Goal: Task Accomplishment & Management: Use online tool/utility

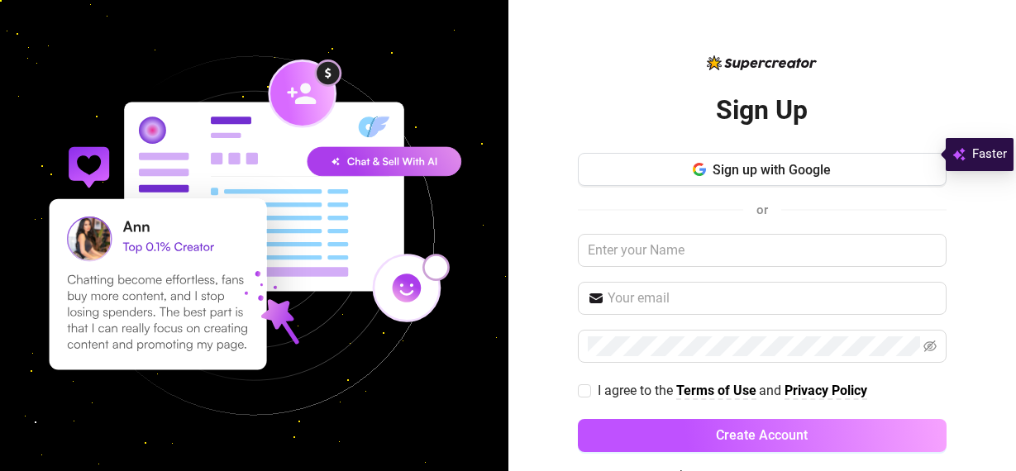
scroll to position [15, 0]
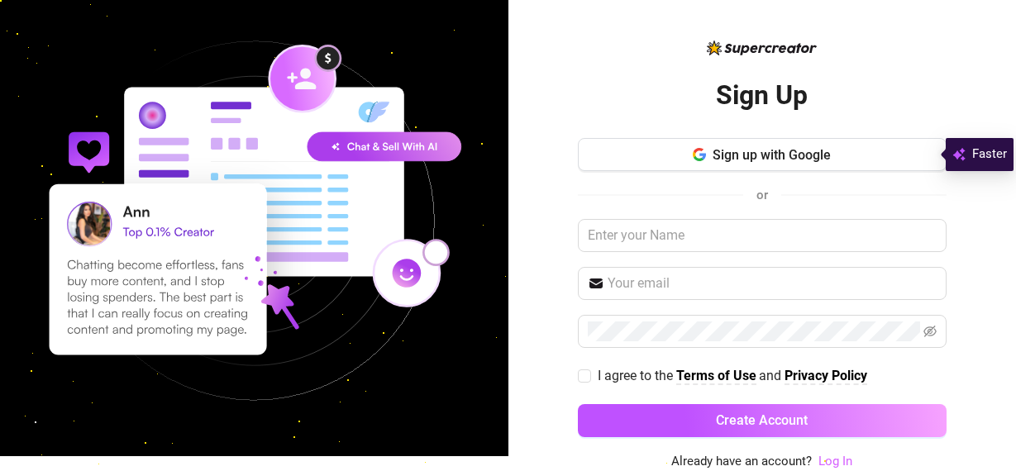
click at [818, 459] on link "Log In" at bounding box center [835, 461] width 34 height 15
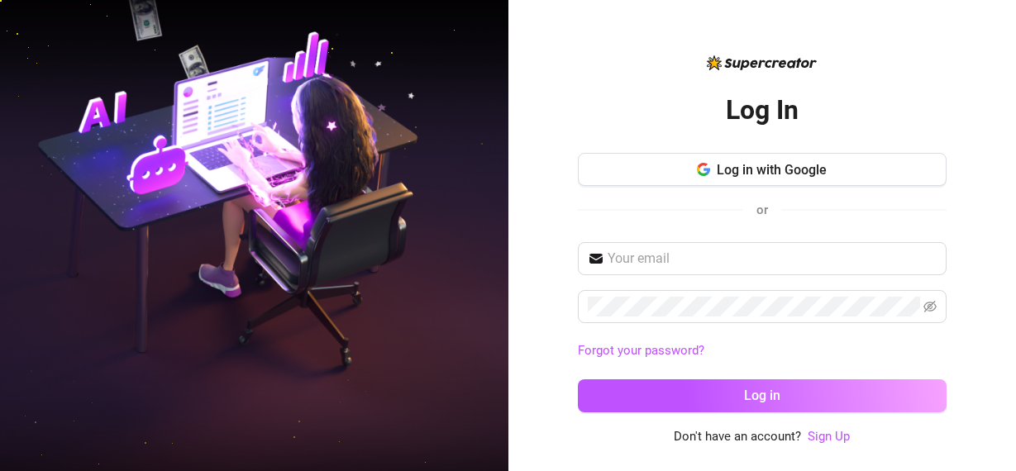
click at [836, 463] on div "Log In Log in with Google or Forgot your password? Log in Don't have an account…" at bounding box center [762, 235] width 508 height 471
click at [694, 257] on input "text" at bounding box center [771, 259] width 329 height 20
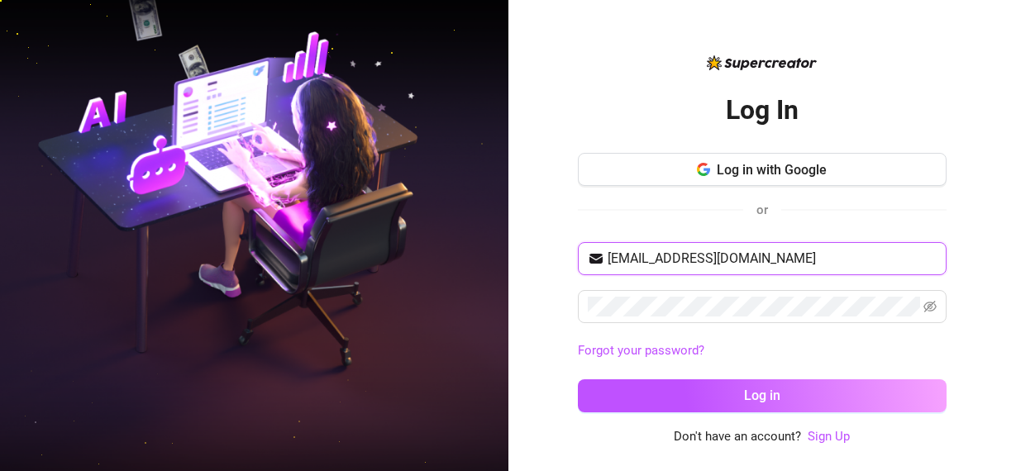
type input "juliannecrudadaraug@gmail.com"
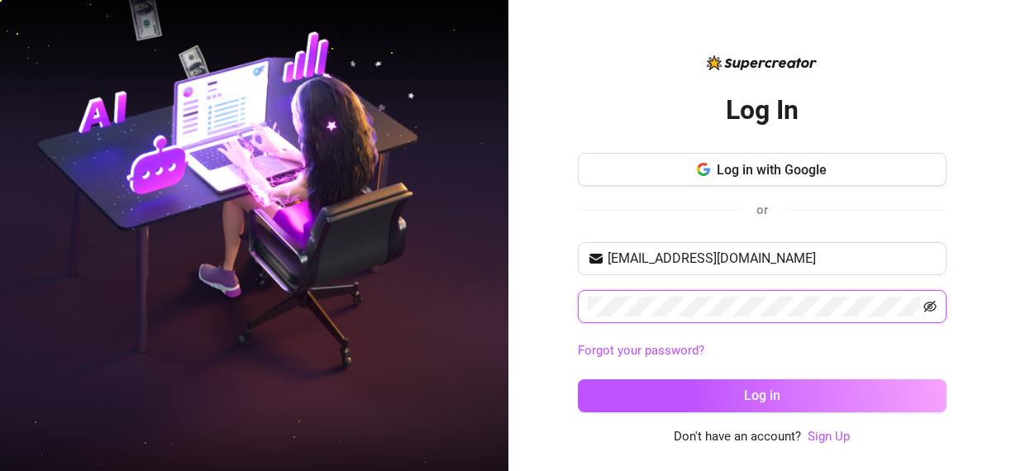
click at [932, 300] on icon "eye-invisible" at bounding box center [929, 306] width 13 height 13
click at [578, 379] on button "Log in" at bounding box center [762, 395] width 369 height 33
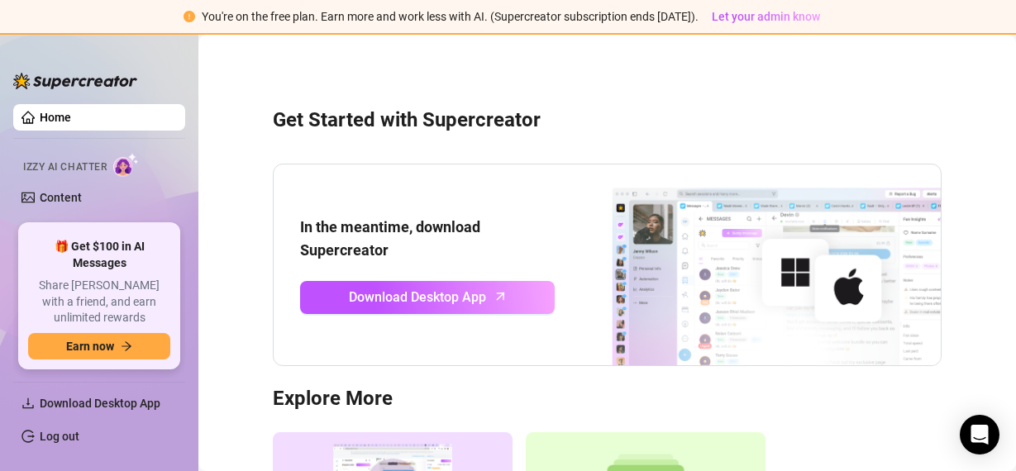
click at [71, 115] on link "Home" at bounding box center [55, 117] width 31 height 13
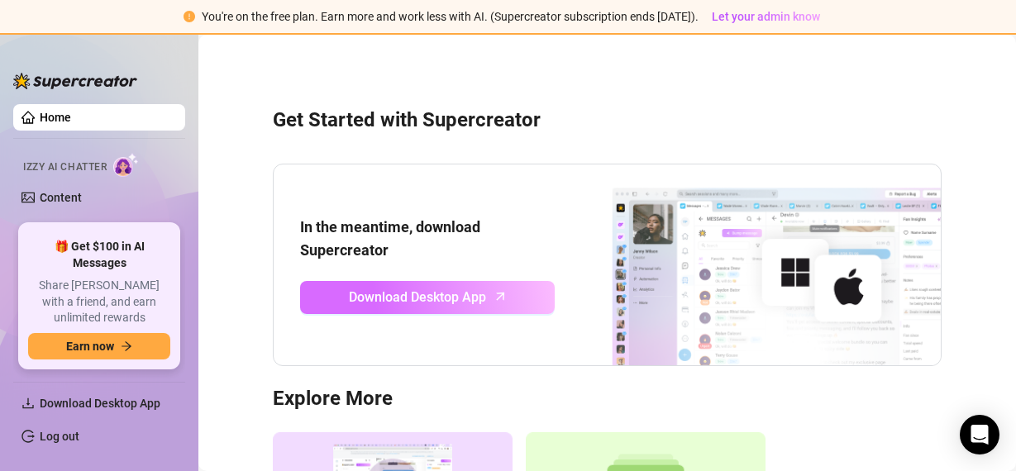
click at [465, 302] on span "Download Desktop App" at bounding box center [417, 297] width 137 height 21
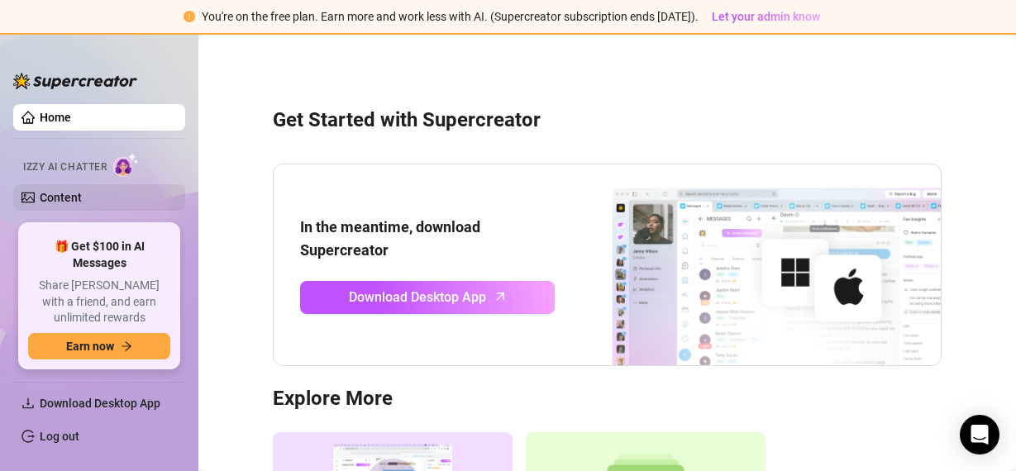
click at [82, 197] on link "Content" at bounding box center [61, 197] width 42 height 13
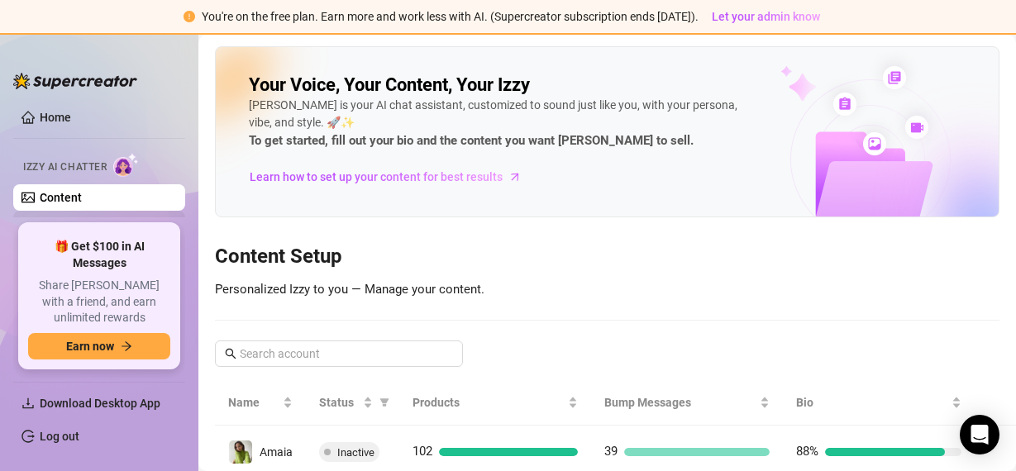
click at [70, 220] on link "Setup" at bounding box center [55, 223] width 31 height 13
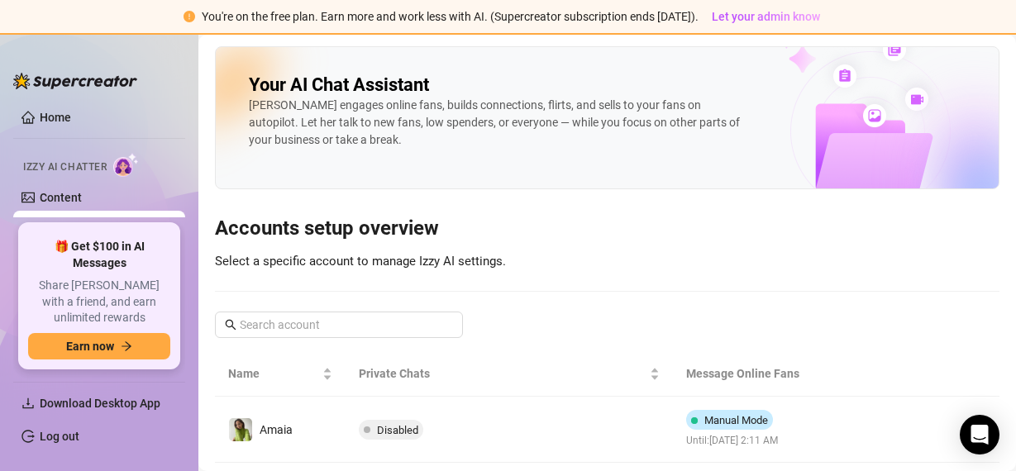
click at [71, 111] on link "Home" at bounding box center [55, 117] width 31 height 13
click at [65, 122] on link "Home" at bounding box center [55, 117] width 31 height 13
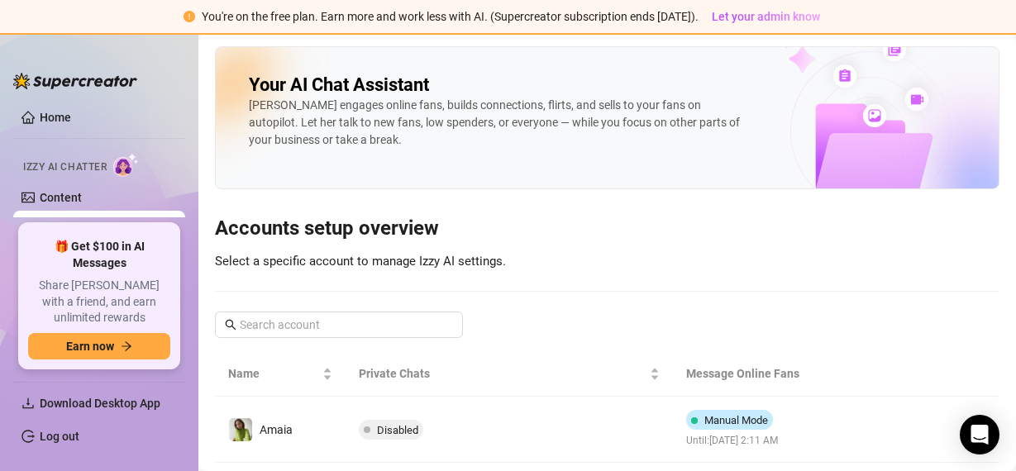
click at [82, 201] on link "Content" at bounding box center [61, 197] width 42 height 13
click at [58, 198] on link "Content" at bounding box center [61, 197] width 42 height 13
click at [59, 198] on link "Content" at bounding box center [61, 197] width 42 height 13
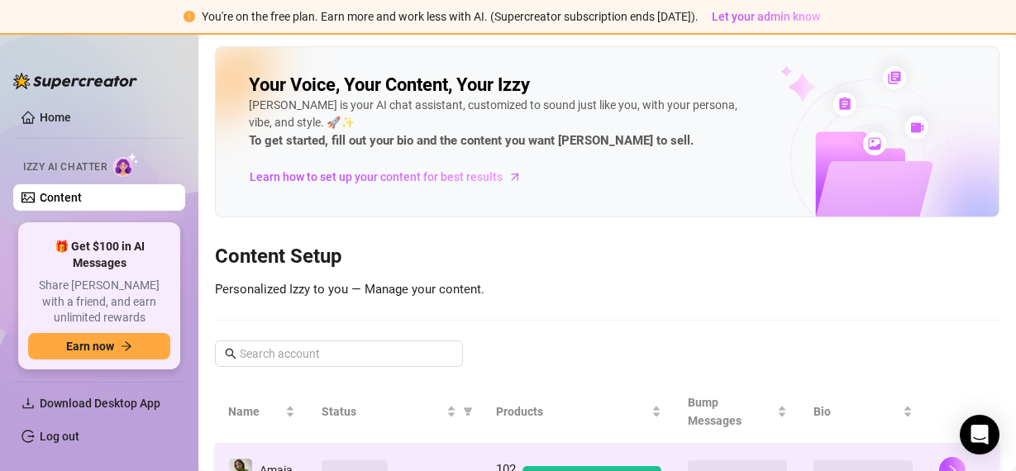
click at [243, 459] on img at bounding box center [240, 470] width 23 height 23
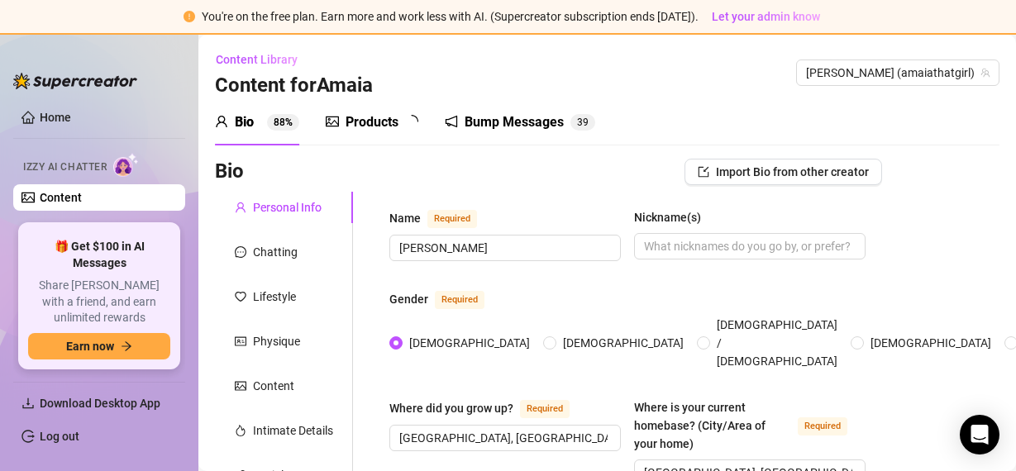
radio input "true"
type input "June 24th, 2006"
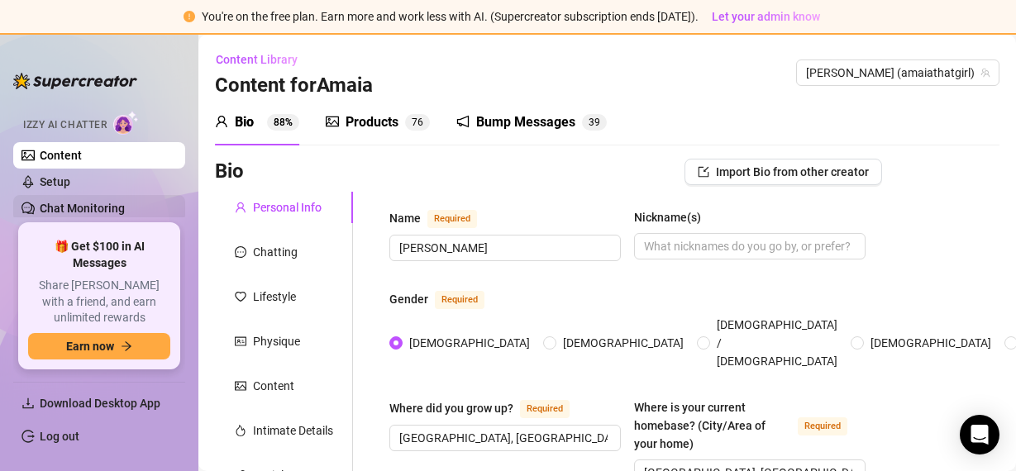
click at [107, 202] on link "Chat Monitoring" at bounding box center [82, 208] width 85 height 13
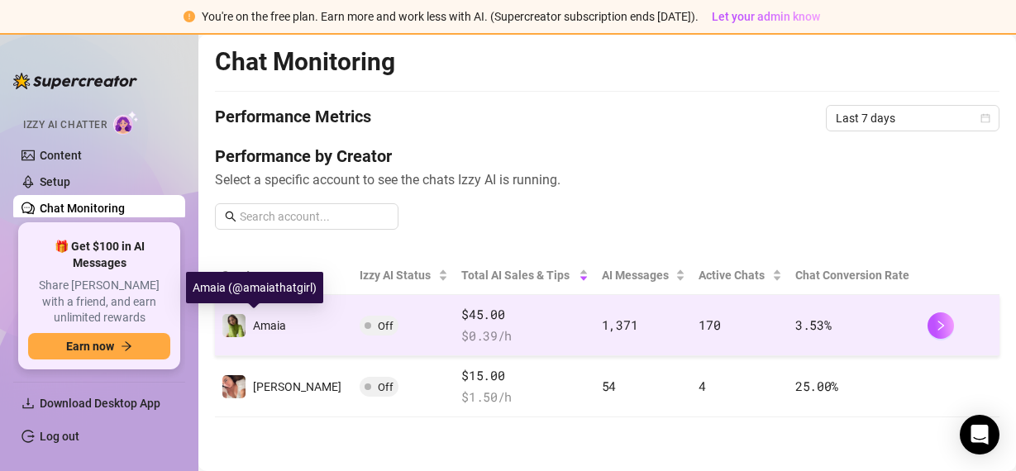
click at [263, 324] on span "Amaia" at bounding box center [269, 325] width 33 height 13
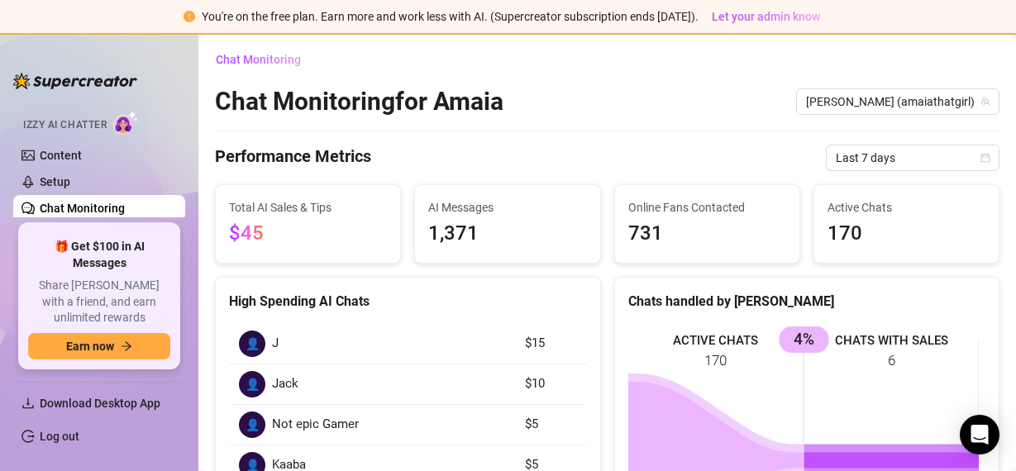
click at [125, 207] on link "Chat Monitoring" at bounding box center [82, 208] width 85 height 13
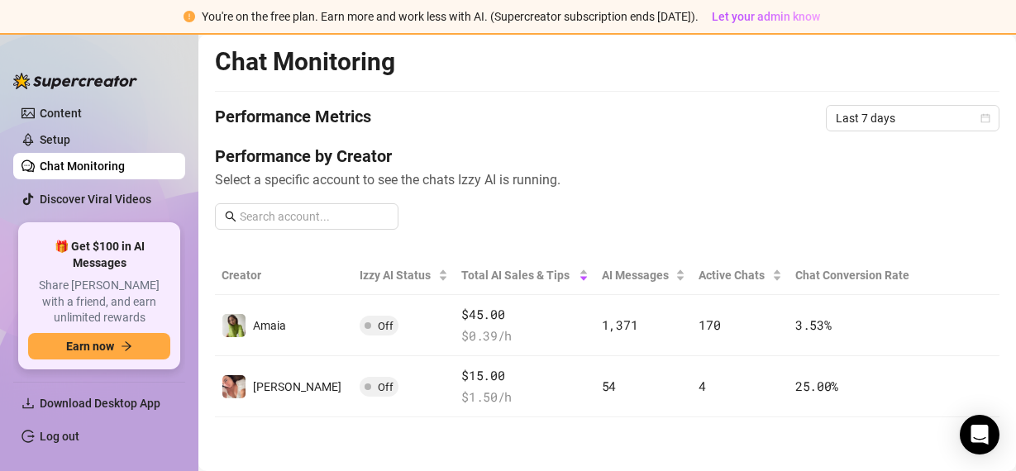
scroll to position [96, 0]
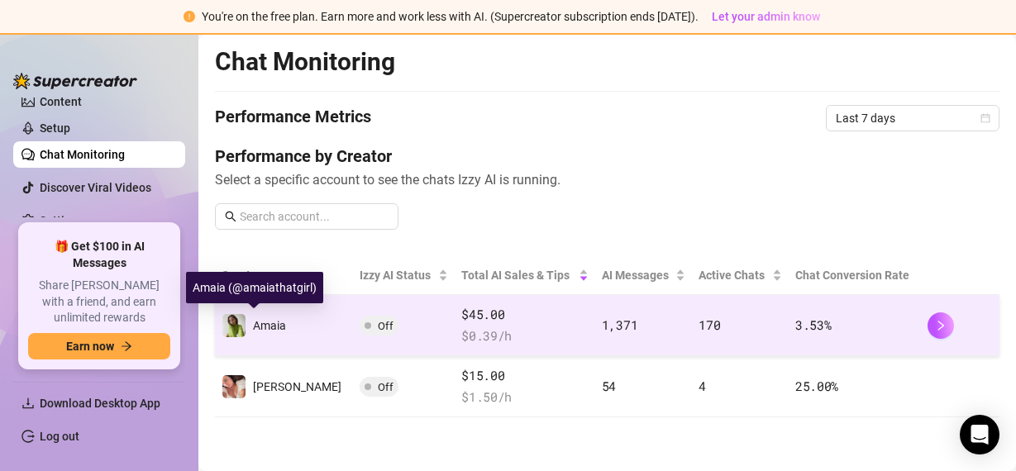
click at [282, 324] on span "Amaia" at bounding box center [269, 325] width 33 height 13
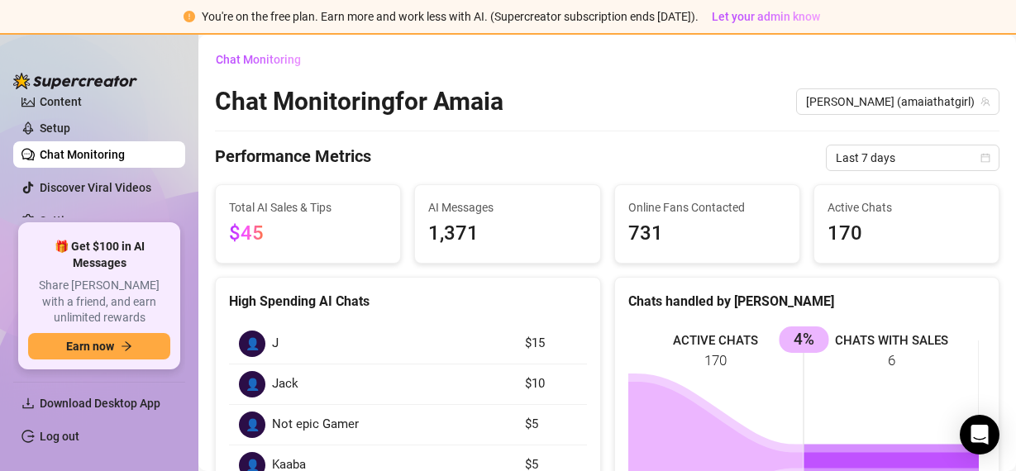
click at [119, 153] on link "Chat Monitoring" at bounding box center [82, 154] width 85 height 13
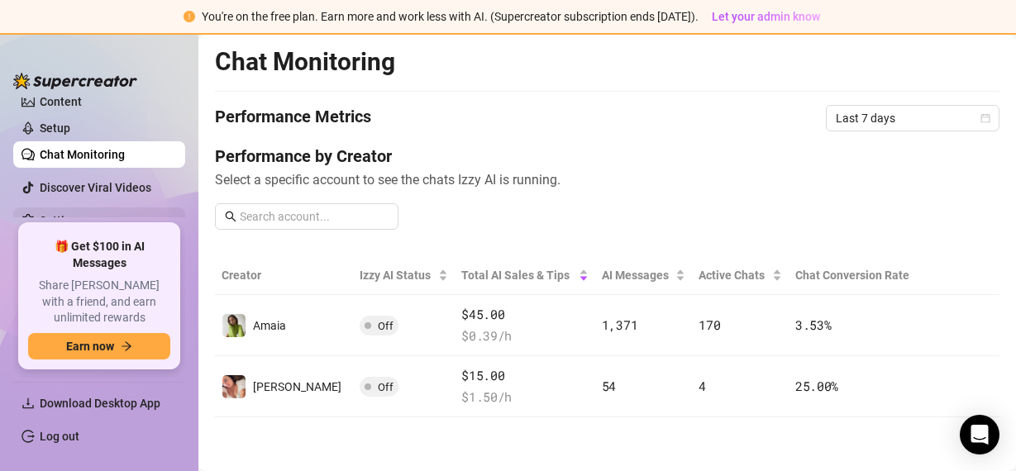
click at [83, 221] on link "Settings" at bounding box center [62, 220] width 44 height 13
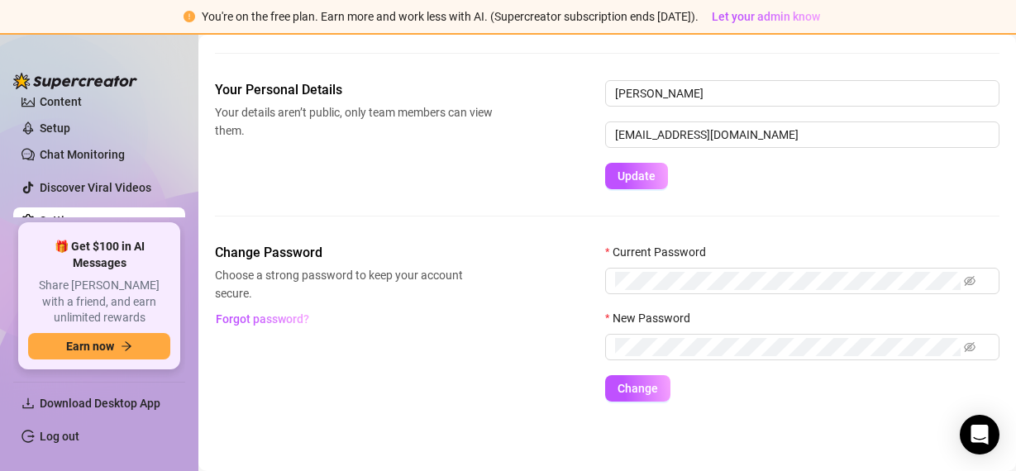
scroll to position [91, 0]
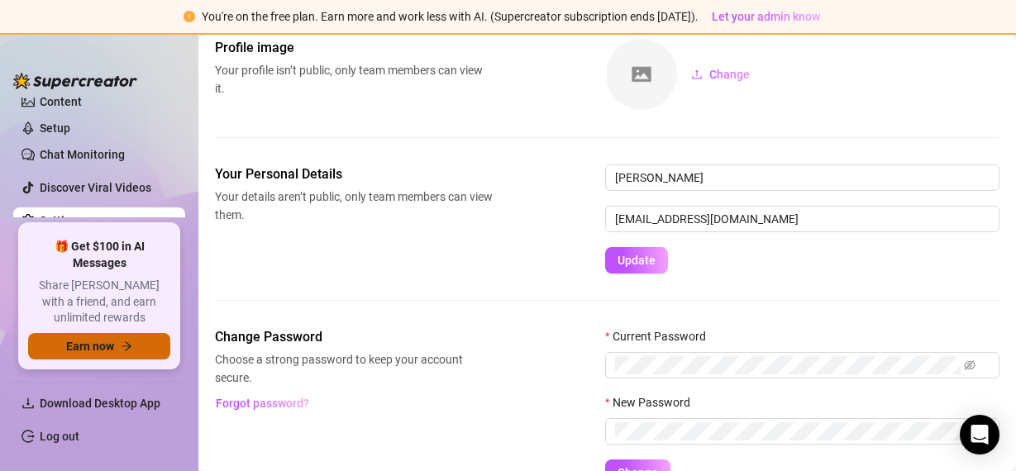
click at [162, 346] on button "Earn now" at bounding box center [99, 346] width 142 height 26
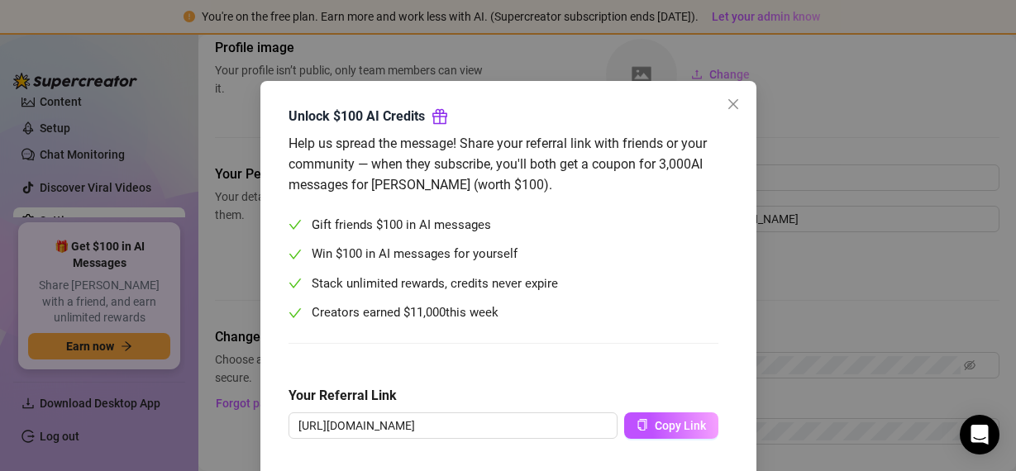
scroll to position [0, 0]
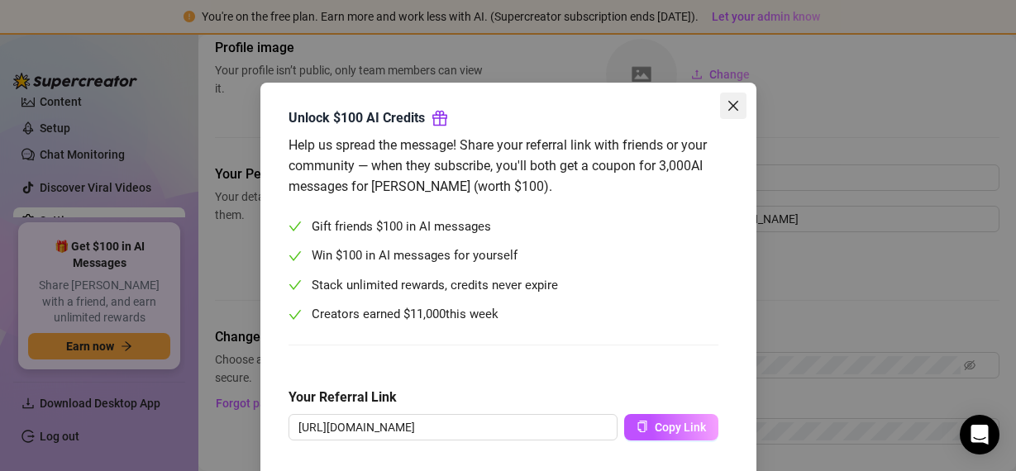
click at [728, 110] on icon "close" at bounding box center [732, 105] width 13 height 13
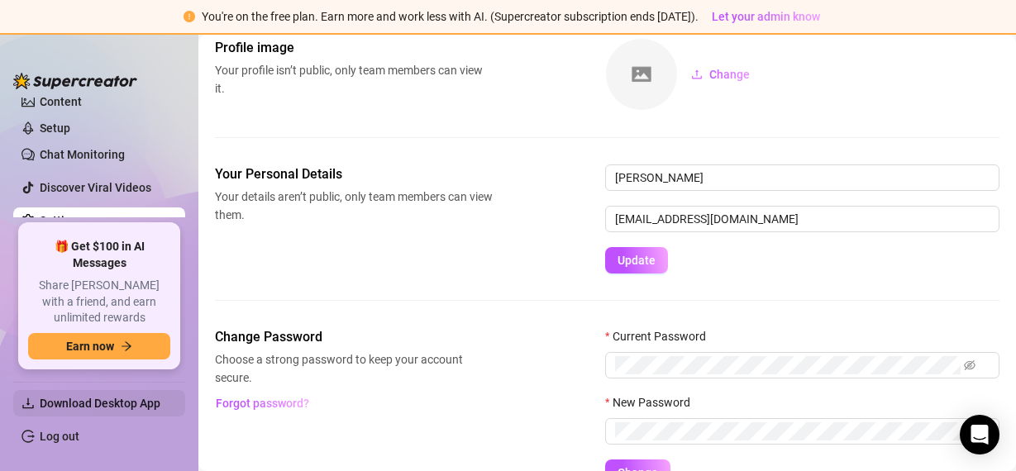
click at [117, 396] on span "Download Desktop App" at bounding box center [106, 403] width 132 height 26
click at [117, 395] on span "Download Desktop App" at bounding box center [106, 403] width 132 height 26
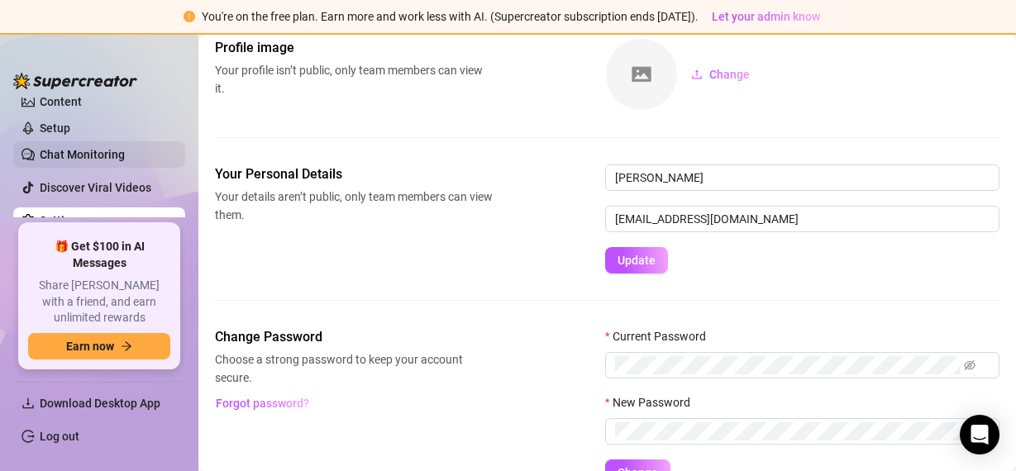
click at [125, 156] on link "Chat Monitoring" at bounding box center [82, 154] width 85 height 13
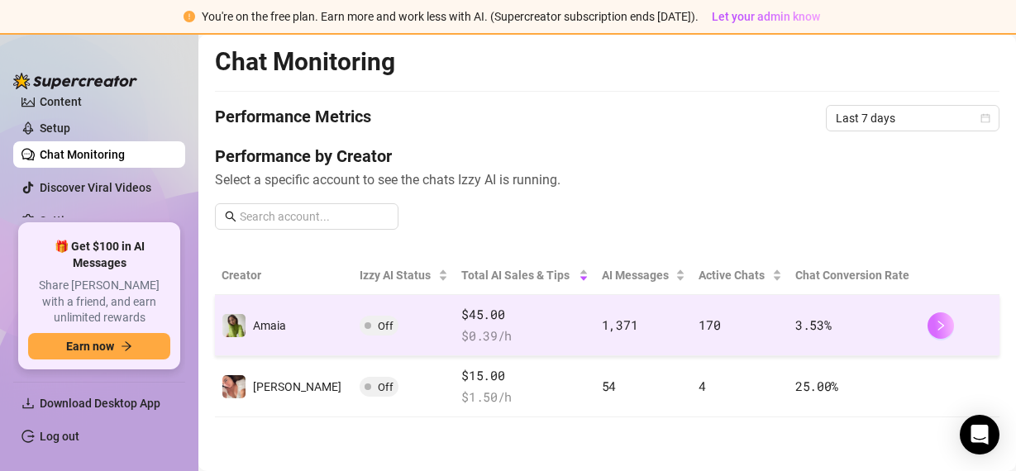
click at [932, 322] on button "button" at bounding box center [940, 325] width 26 height 26
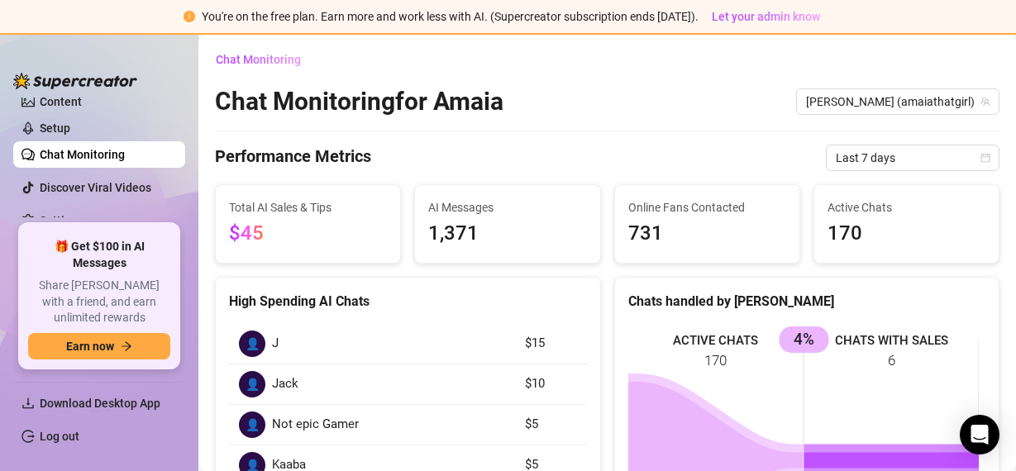
click at [705, 236] on span "731" at bounding box center [707, 233] width 158 height 31
click at [125, 155] on link "Chat Monitoring" at bounding box center [82, 154] width 85 height 13
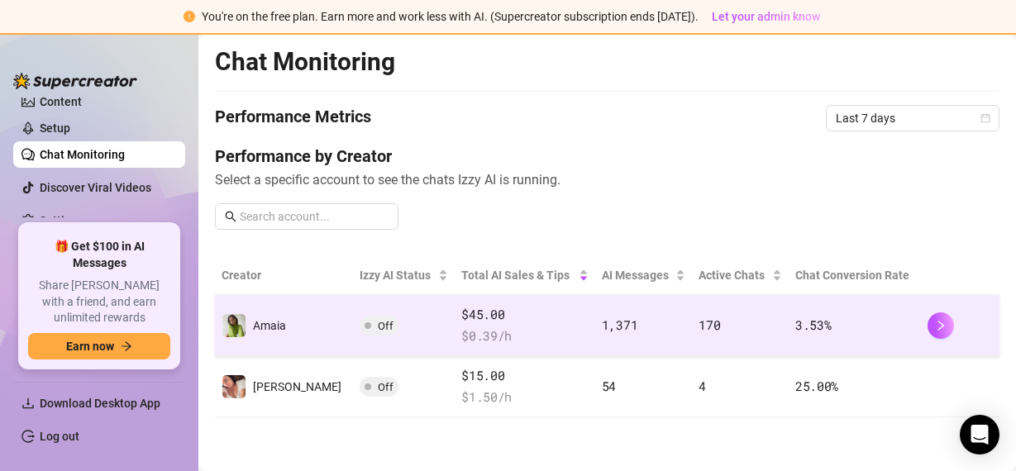
click at [602, 328] on span "1,371" at bounding box center [620, 325] width 36 height 17
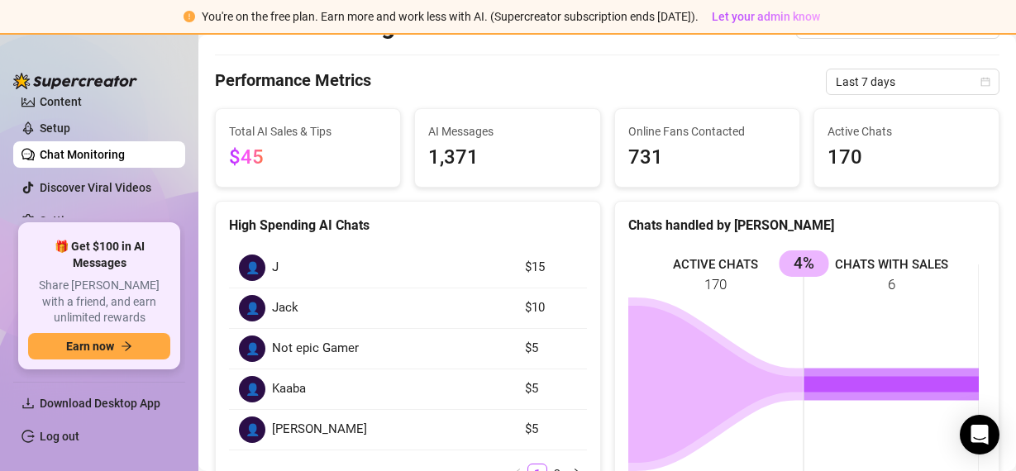
scroll to position [112, 0]
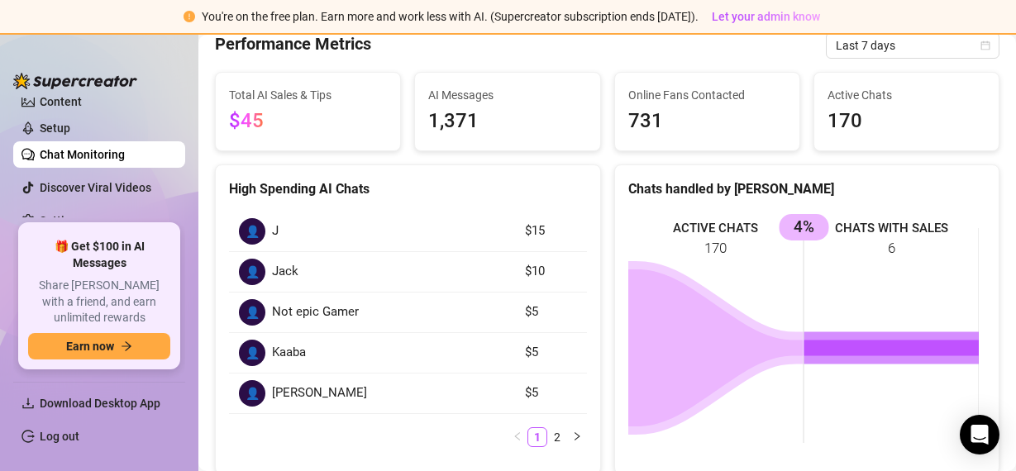
click at [676, 117] on span "731" at bounding box center [707, 121] width 158 height 31
click at [845, 127] on span "170" at bounding box center [906, 121] width 158 height 31
click at [868, 143] on div "Active Chats 170" at bounding box center [906, 112] width 184 height 78
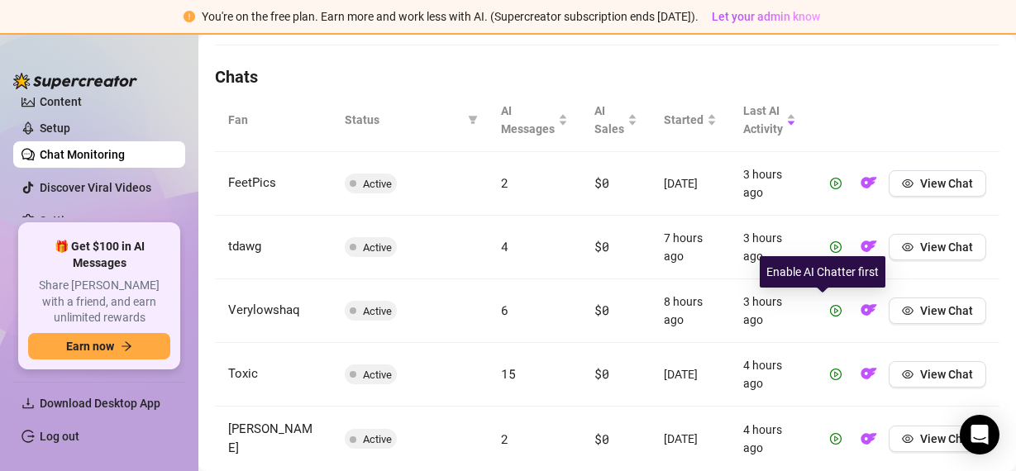
scroll to position [590, 0]
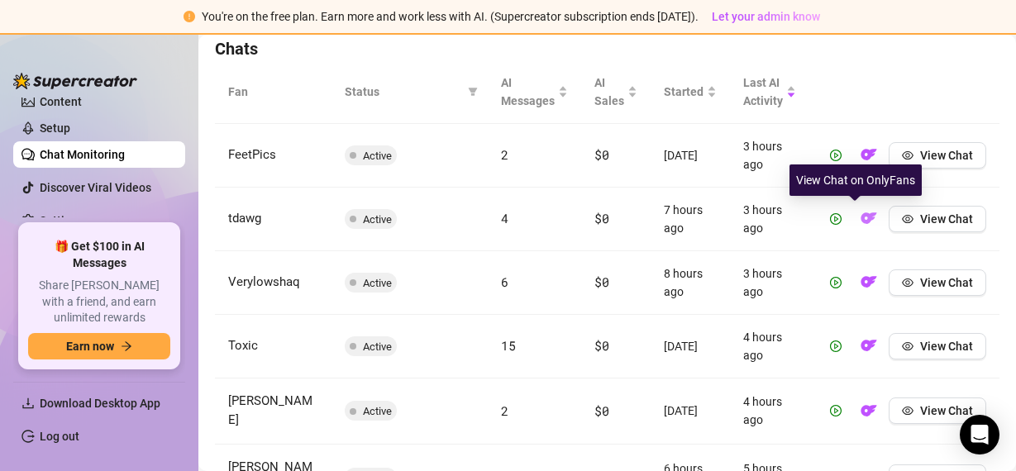
click at [860, 221] on img "button" at bounding box center [868, 218] width 17 height 17
click at [860, 219] on img "button" at bounding box center [868, 218] width 17 height 17
click at [860, 225] on img "button" at bounding box center [868, 218] width 17 height 17
click at [860, 221] on img "button" at bounding box center [868, 218] width 17 height 17
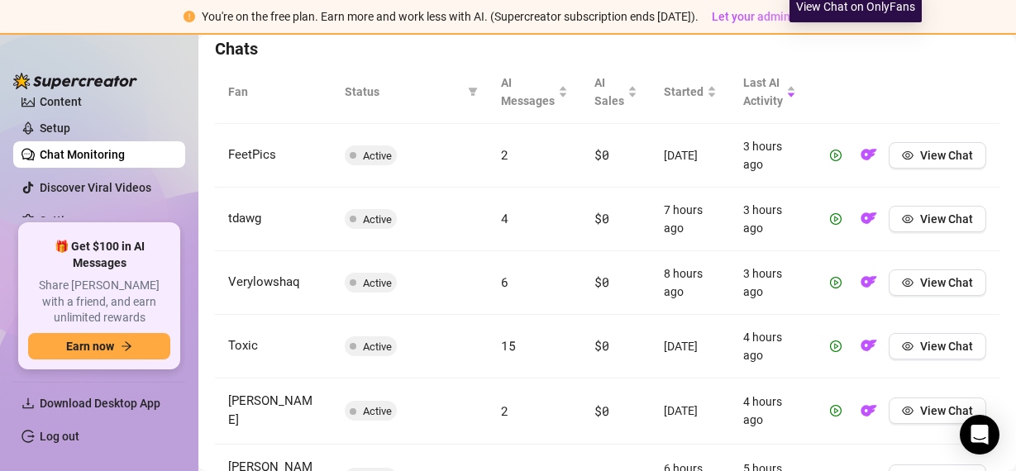
scroll to position [841, 0]
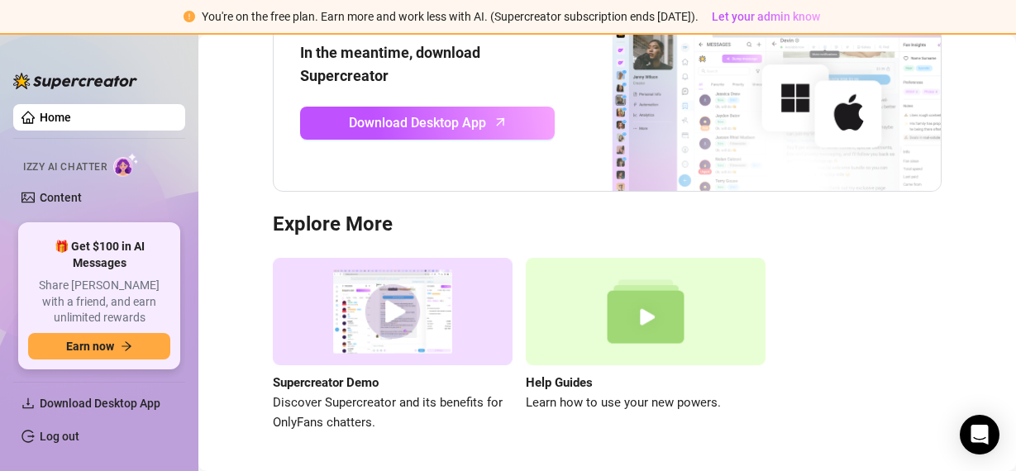
scroll to position [112, 0]
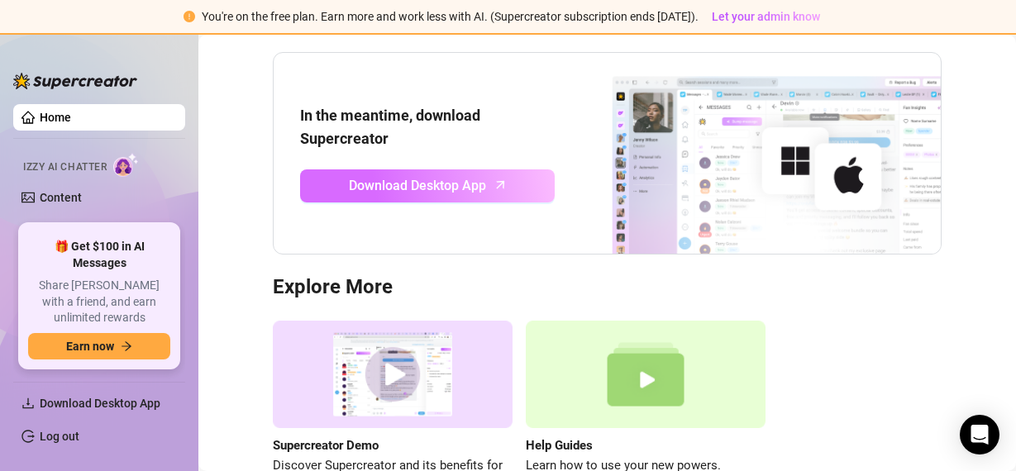
click at [507, 189] on link "Download Desktop App" at bounding box center [427, 185] width 255 height 33
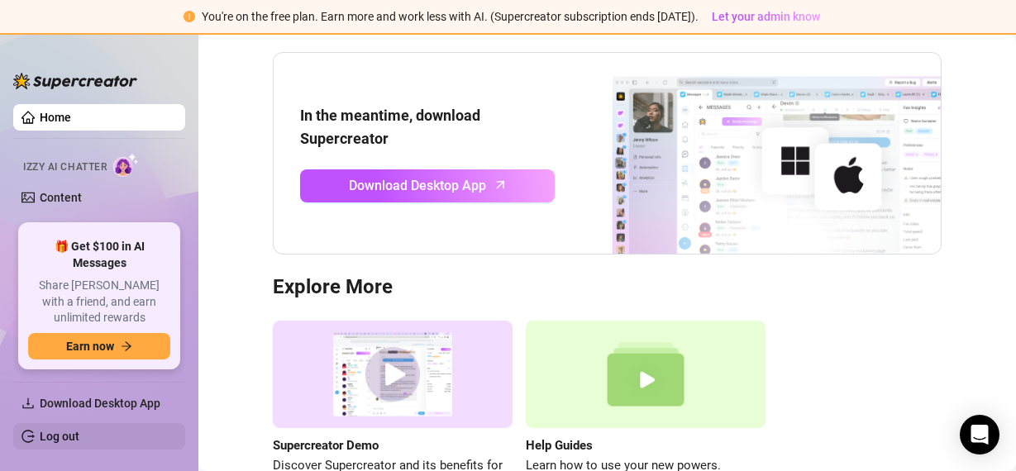
click at [79, 436] on link "Log out" at bounding box center [60, 436] width 40 height 13
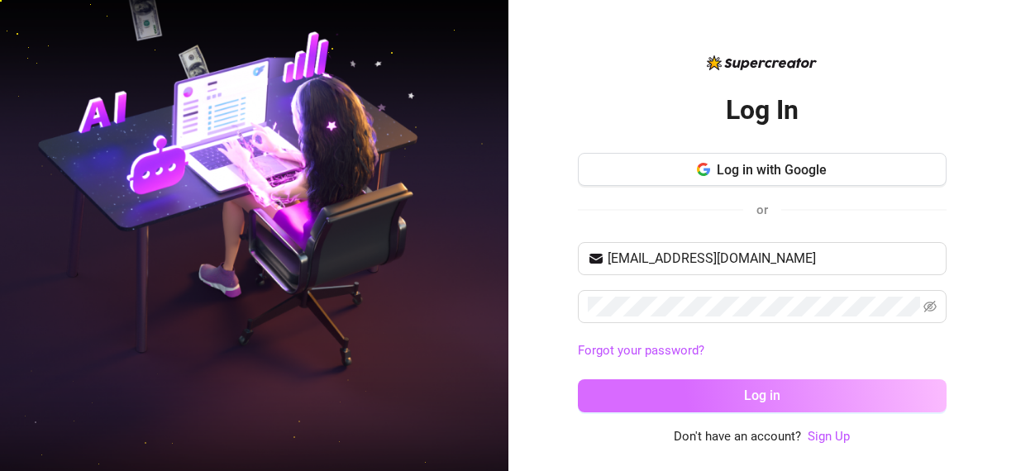
type input "[EMAIL_ADDRESS][DOMAIN_NAME]"
click at [764, 393] on span "Log in" at bounding box center [762, 396] width 36 height 16
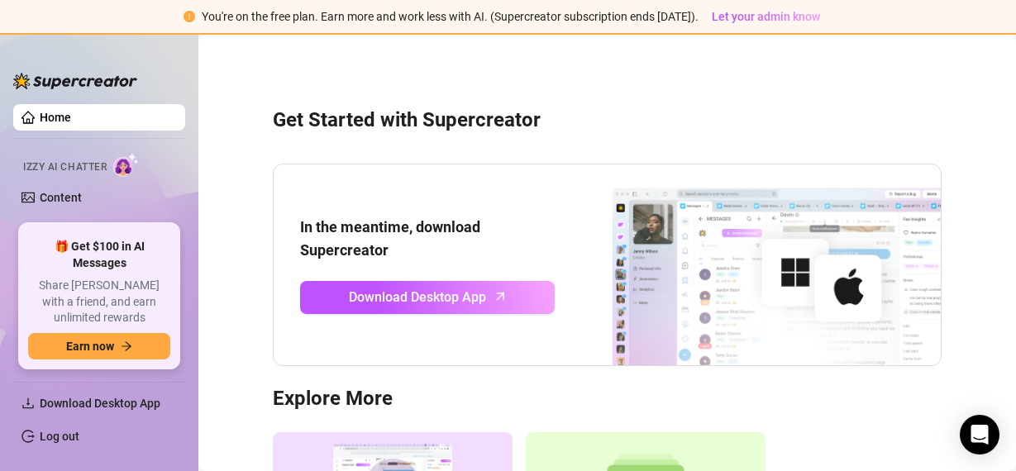
click at [949, 107] on div "Get Started with Supercreator In the meantime, download Supercreator Download D…" at bounding box center [607, 347] width 784 height 602
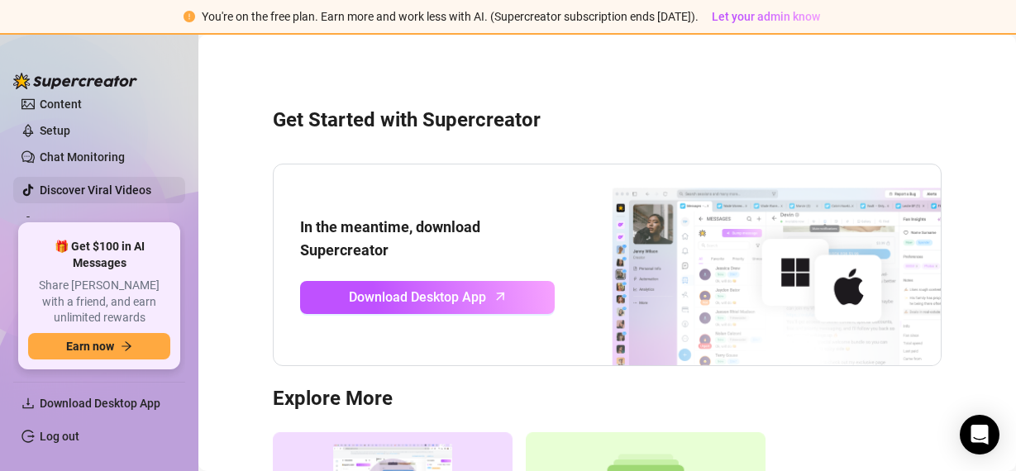
scroll to position [96, 0]
click at [125, 150] on link "Chat Monitoring" at bounding box center [82, 154] width 85 height 13
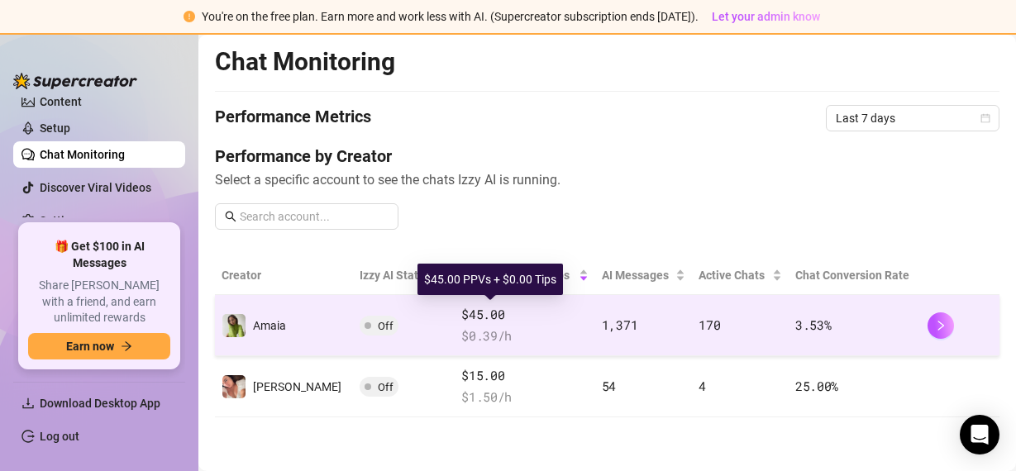
click at [521, 306] on span "$45.00" at bounding box center [524, 315] width 127 height 20
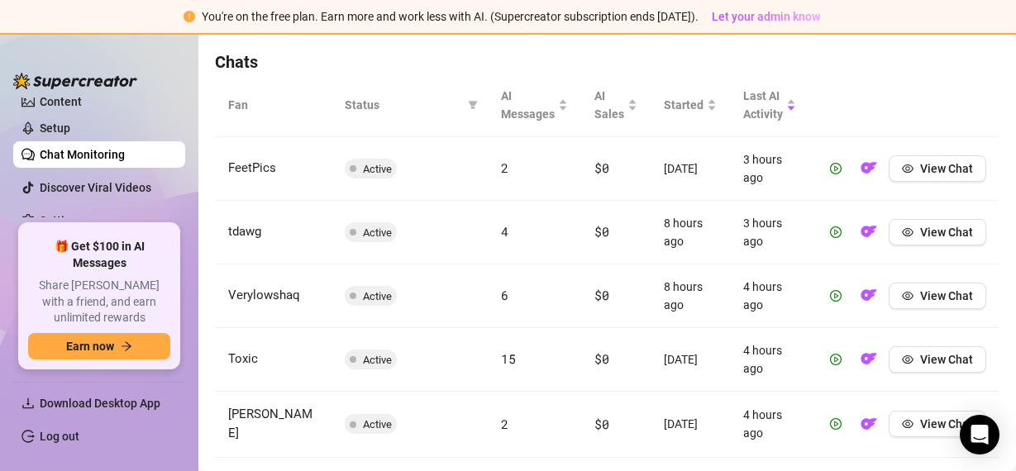
scroll to position [830, 0]
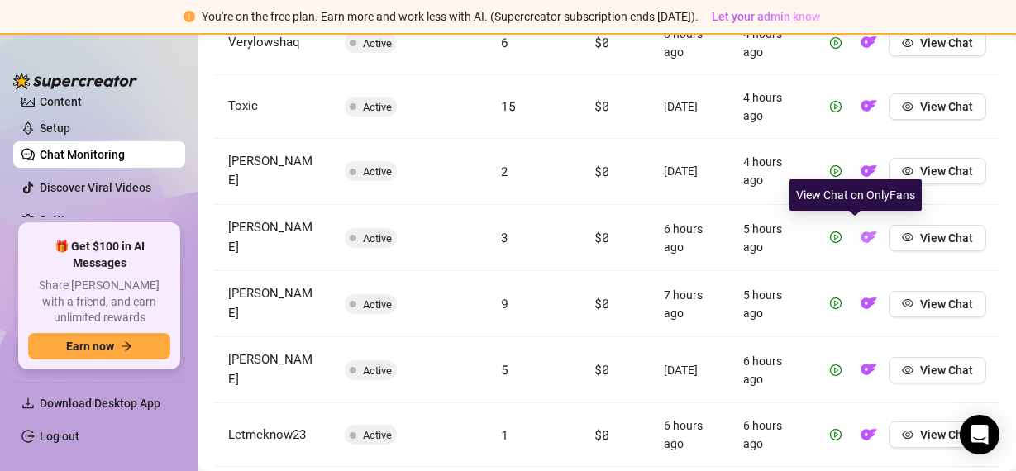
click at [860, 233] on img "button" at bounding box center [868, 237] width 17 height 17
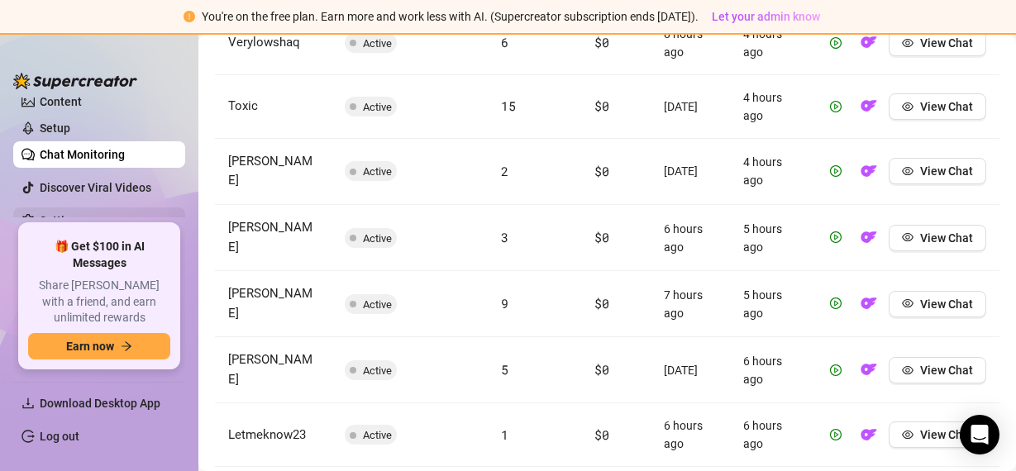
click at [68, 218] on link "Settings" at bounding box center [62, 220] width 44 height 13
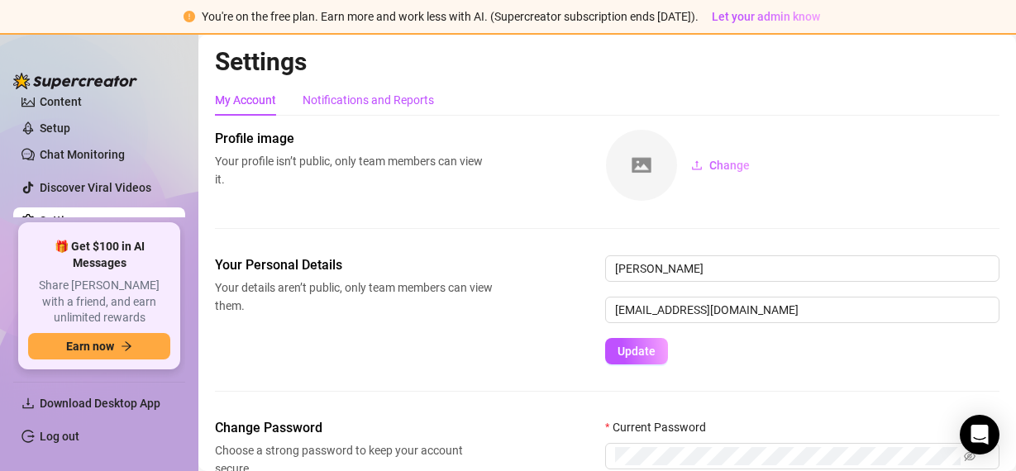
click at [343, 108] on div "Notifications and Reports" at bounding box center [367, 100] width 131 height 18
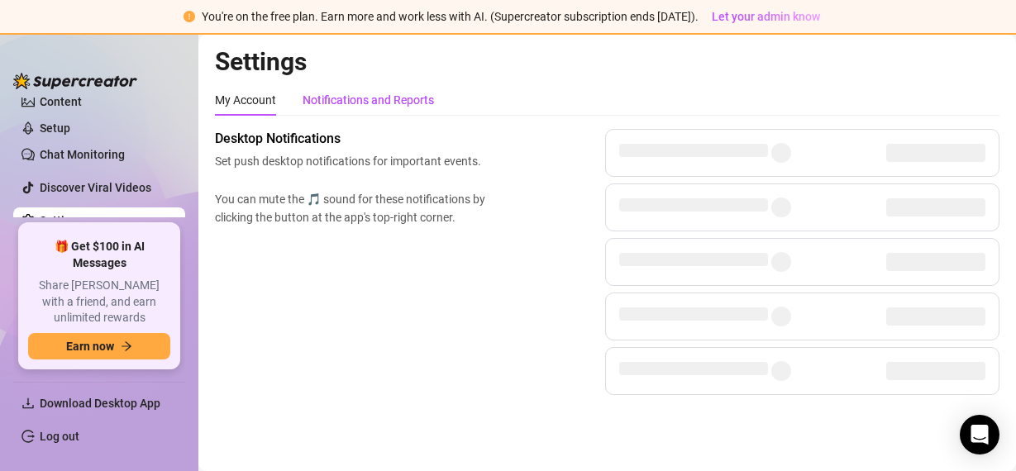
click at [361, 98] on div "Notifications and Reports" at bounding box center [367, 100] width 131 height 18
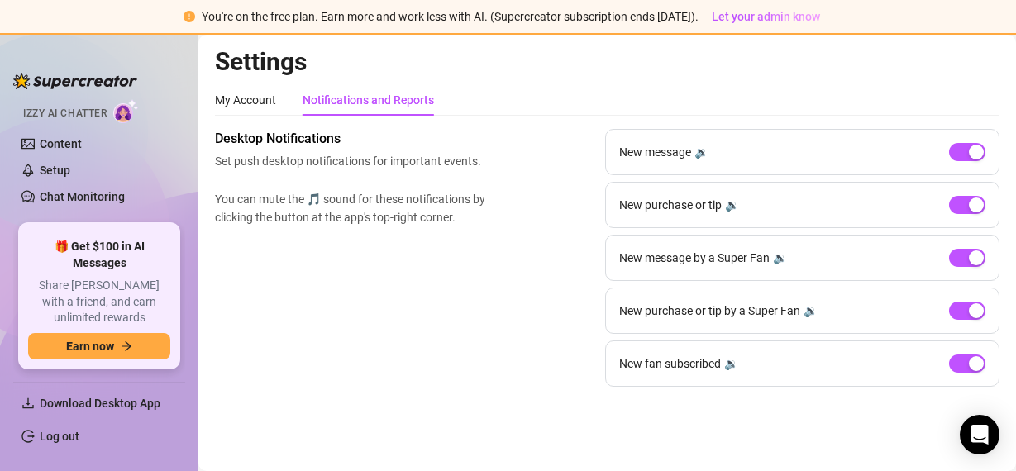
scroll to position [96, 0]
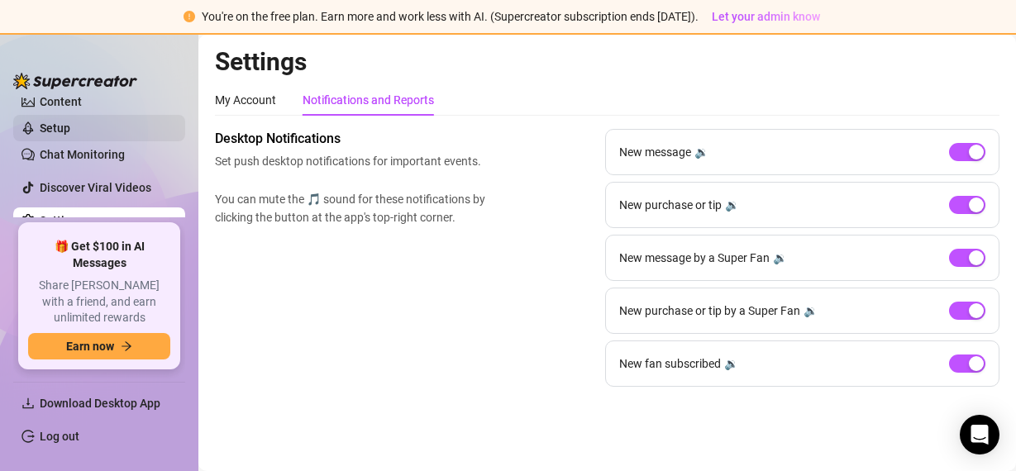
click at [70, 130] on link "Setup" at bounding box center [55, 127] width 31 height 13
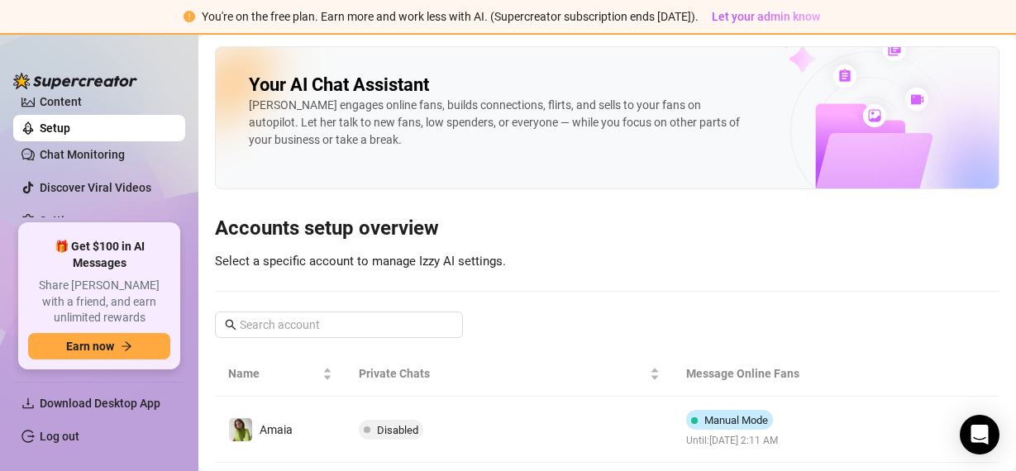
click at [869, 170] on img at bounding box center [870, 104] width 256 height 169
click at [126, 81] on img at bounding box center [126, 69] width 26 height 24
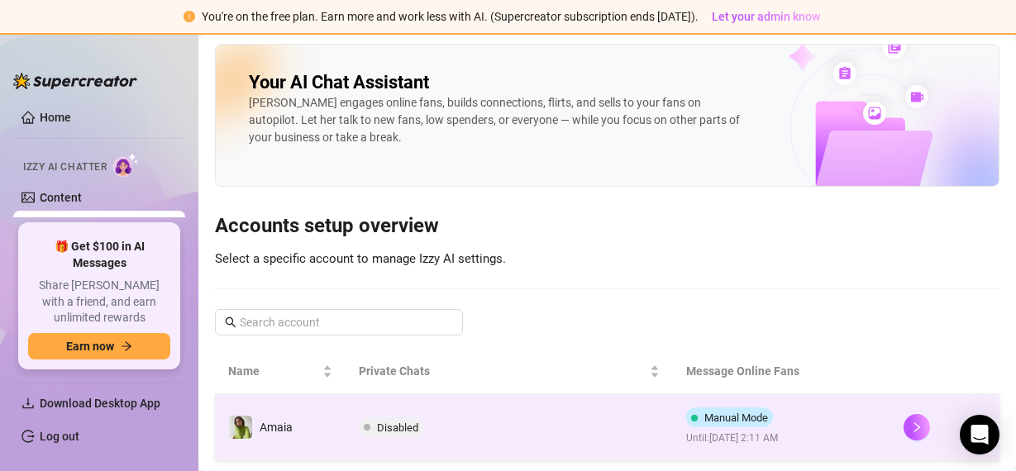
scroll to position [41, 0]
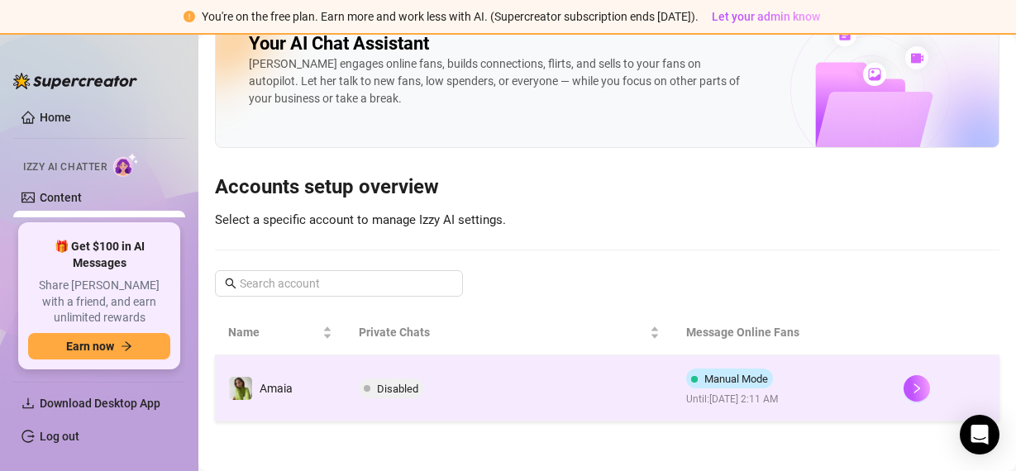
click at [525, 393] on td "Disabled" at bounding box center [508, 388] width 326 height 66
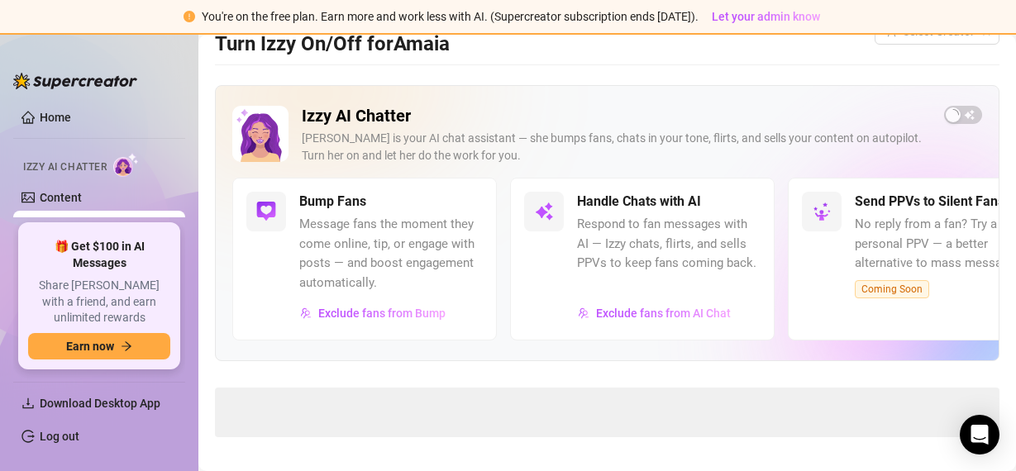
scroll to position [41, 0]
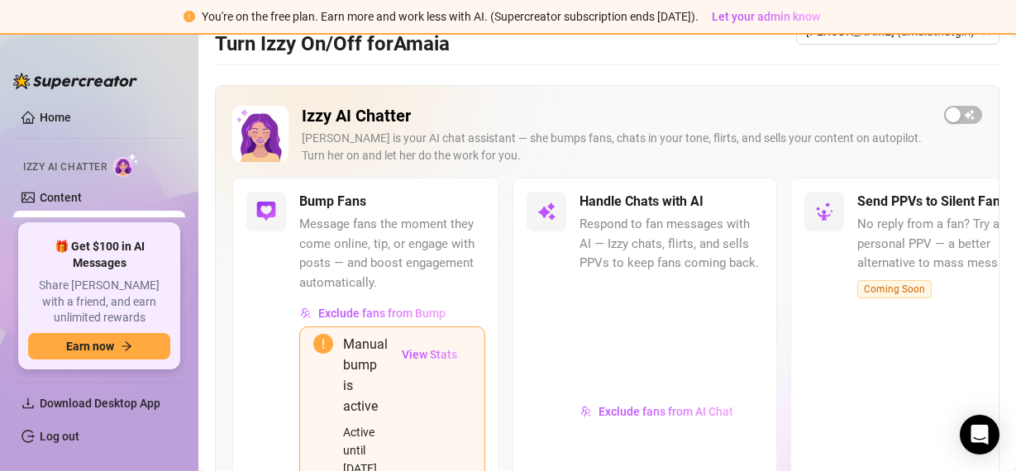
click at [923, 274] on div "Send PPVs to Silent Fans No reply from a fan? Try a smart, personal PPV — a bet…" at bounding box center [948, 354] width 183 height 325
click at [931, 264] on span "No reply from a fan? Try a smart, personal PPV — a better alternative to mass m…" at bounding box center [948, 244] width 183 height 59
click at [946, 115] on span "button" at bounding box center [963, 115] width 38 height 18
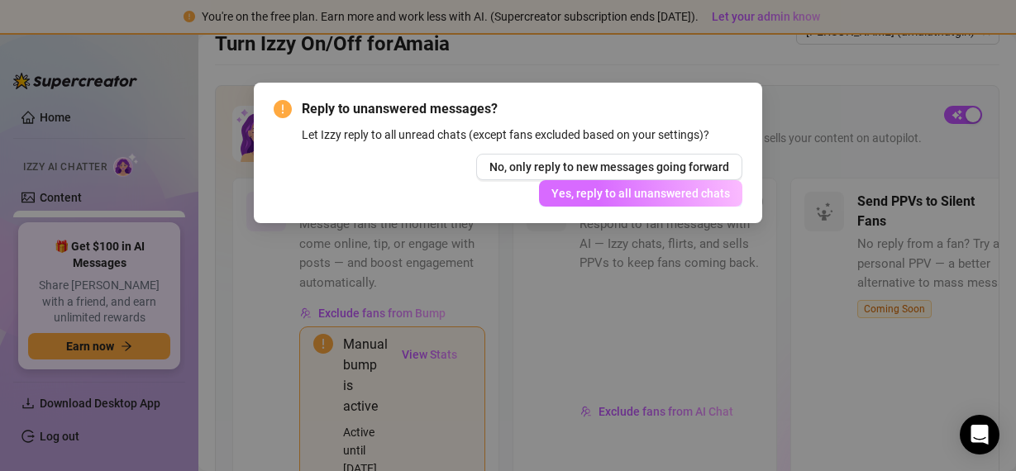
click at [604, 188] on span "Yes, reply to all unanswered chats" at bounding box center [640, 193] width 179 height 13
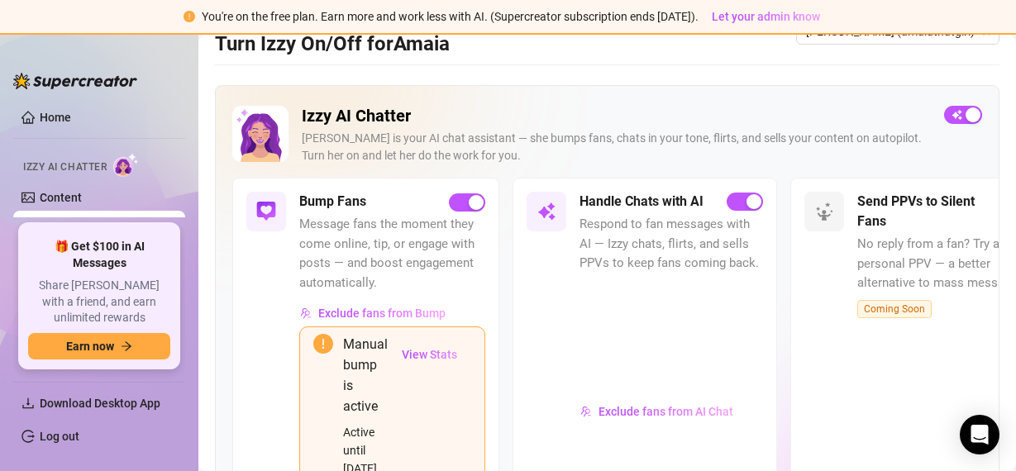
click at [829, 369] on div "Send PPVs to Silent Fans No reply from a fan? Try a smart, personal PPV — a bet…" at bounding box center [922, 354] width 264 height 353
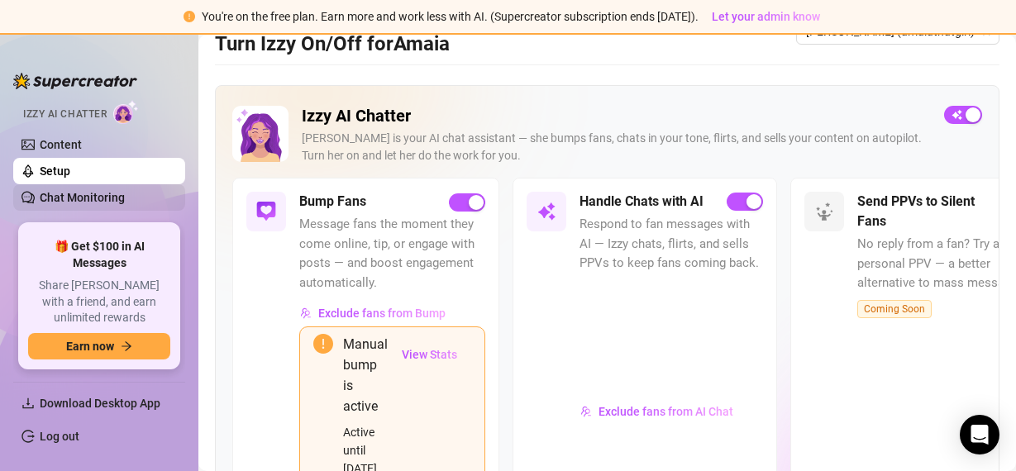
scroll to position [56, 0]
click at [125, 188] on link "Chat Monitoring" at bounding box center [82, 194] width 85 height 13
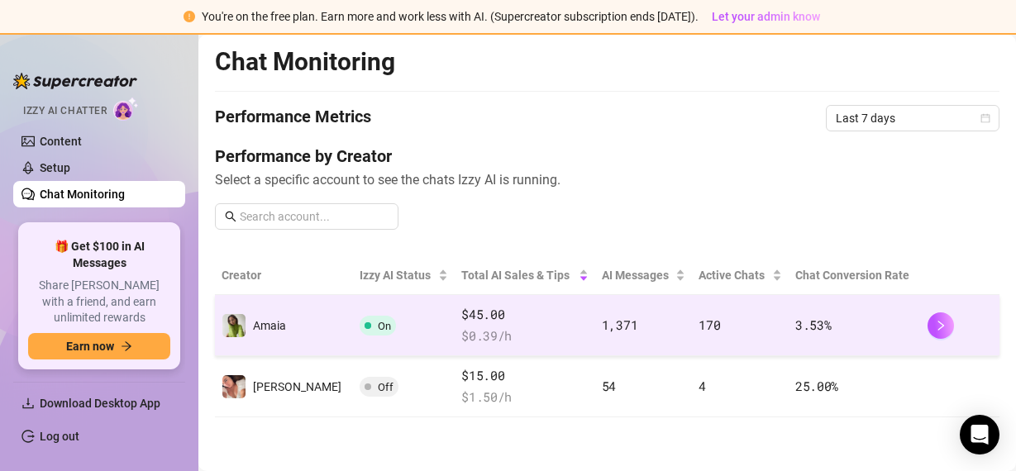
click at [626, 321] on td "1,371" at bounding box center [644, 325] width 98 height 61
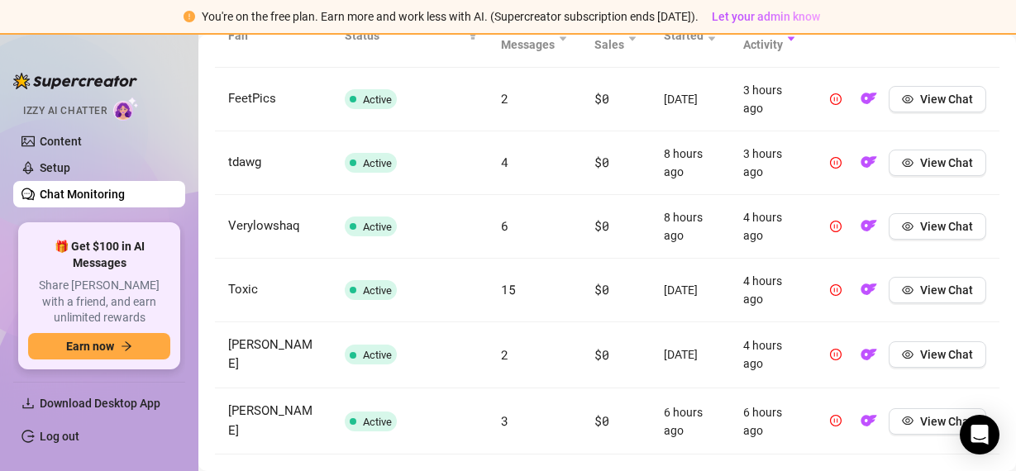
scroll to position [618, 0]
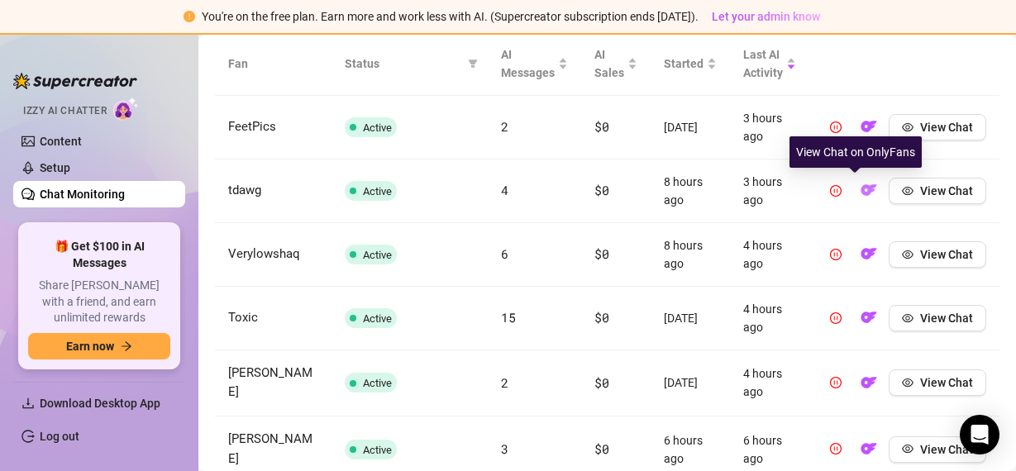
click at [860, 188] on img "button" at bounding box center [868, 190] width 17 height 17
click at [860, 189] on img "button" at bounding box center [868, 190] width 17 height 17
click at [860, 254] on img "button" at bounding box center [868, 253] width 17 height 17
click at [860, 124] on img "button" at bounding box center [868, 126] width 17 height 17
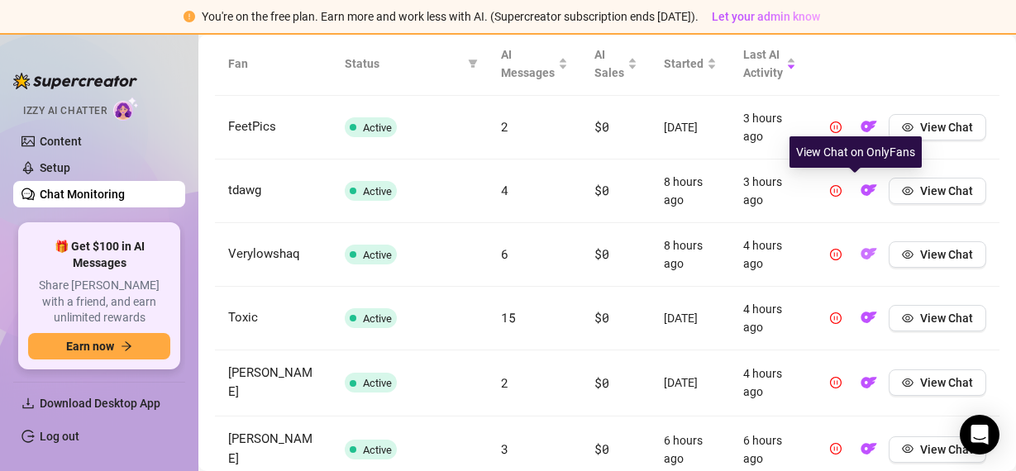
click at [860, 260] on img "button" at bounding box center [868, 253] width 17 height 17
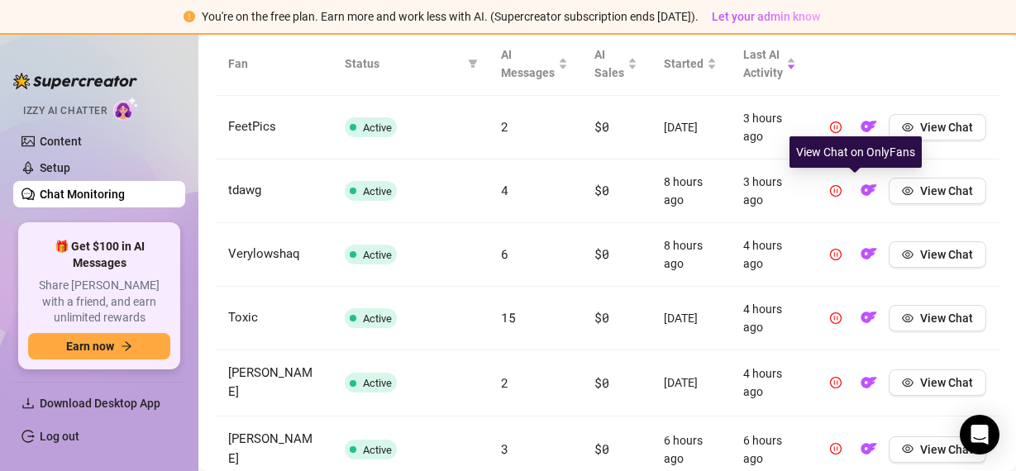
click at [860, 223] on td "View Chat" at bounding box center [904, 192] width 190 height 64
click at [859, 223] on td "View Chat" at bounding box center [904, 192] width 190 height 64
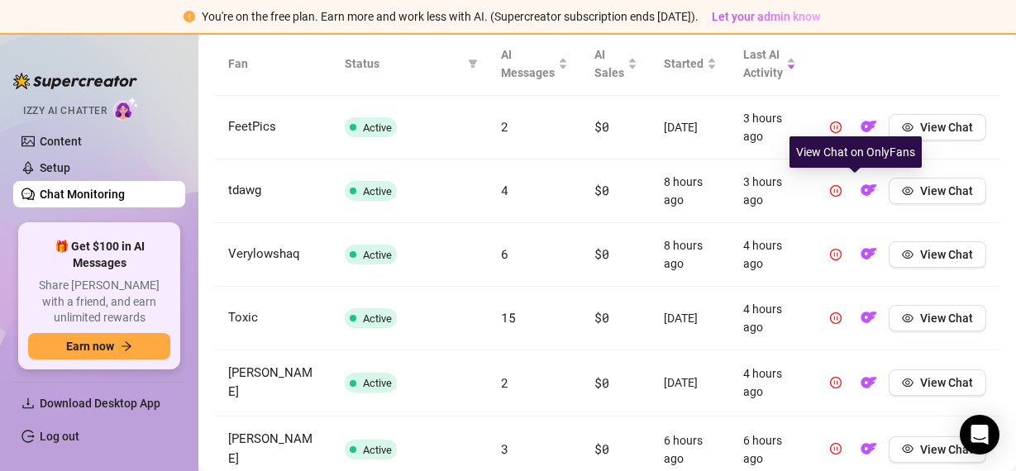
click at [859, 223] on td "View Chat" at bounding box center [904, 192] width 190 height 64
click at [855, 58] on div "Chat Monitoring Chat Monitoring for Amaia Amaia (amaiathatgirl) Performance Met…" at bounding box center [607, 112] width 784 height 1369
click at [819, 160] on td "View Chat" at bounding box center [904, 128] width 190 height 64
click at [860, 160] on td "View Chat" at bounding box center [904, 128] width 190 height 64
click at [860, 135] on img "button" at bounding box center [868, 126] width 17 height 17
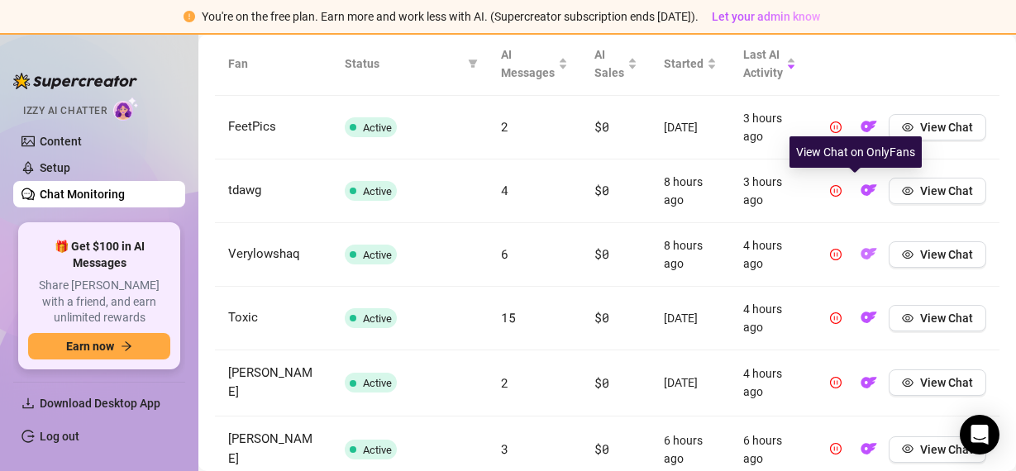
click at [860, 262] on img "button" at bounding box center [868, 253] width 17 height 17
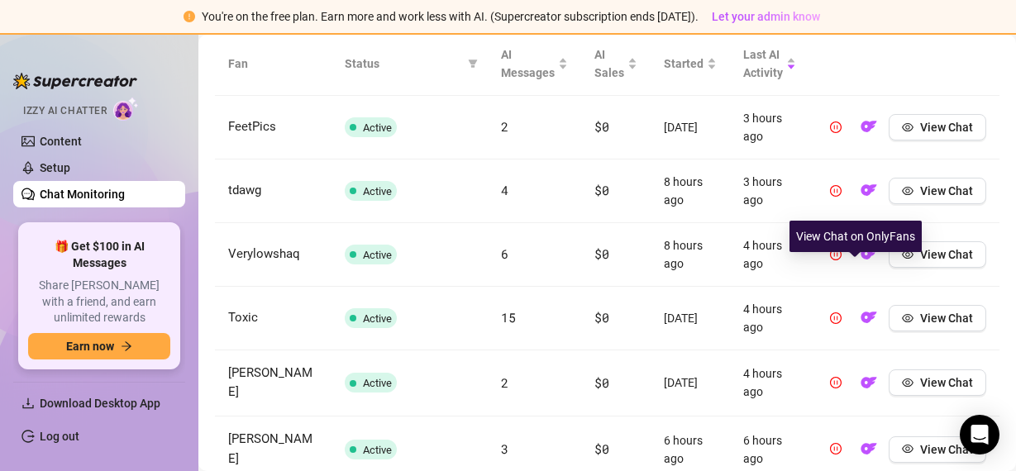
scroll to position [534, 0]
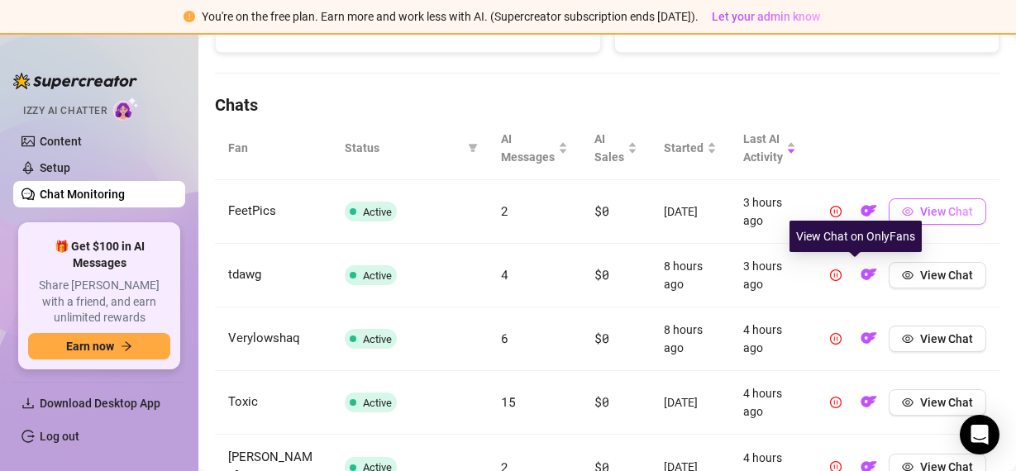
drag, startPoint x: 870, startPoint y: 121, endPoint x: 939, endPoint y: 201, distance: 105.5
click at [871, 121] on th at bounding box center [904, 149] width 190 height 64
click at [871, 122] on th at bounding box center [904, 149] width 190 height 64
click at [928, 269] on span "View Chat" at bounding box center [946, 275] width 53 height 13
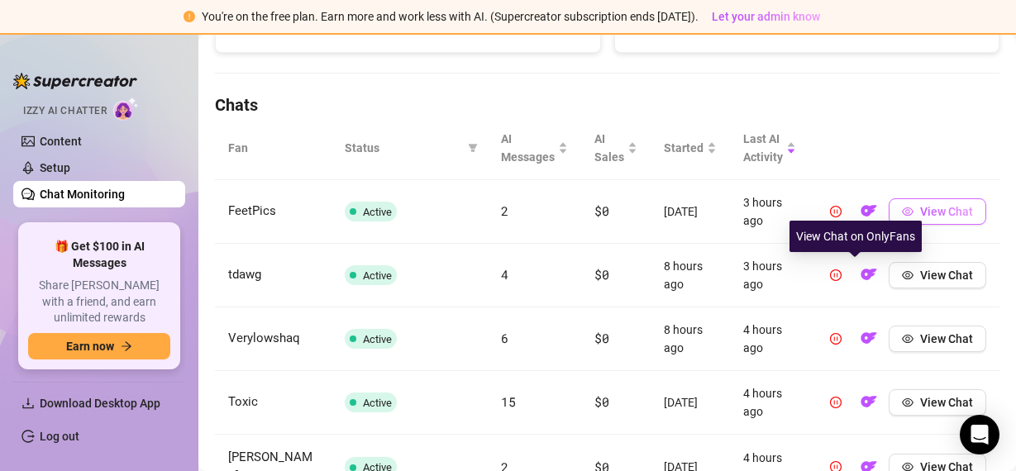
click at [939, 201] on button "View Chat" at bounding box center [937, 211] width 98 height 26
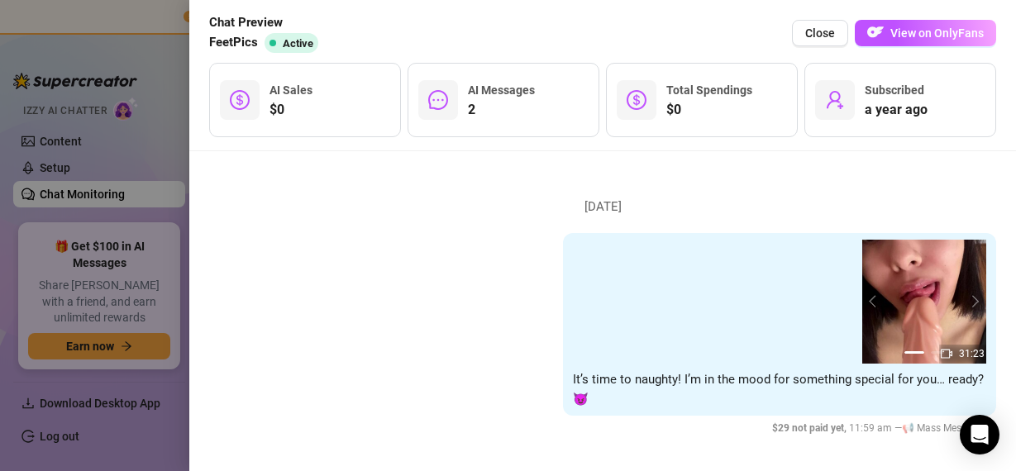
scroll to position [56, 0]
click at [869, 145] on div "Chat Preview FeetPics Active Close View on OnlyFans $0 AI Sales 2 AI Messages $…" at bounding box center [602, 75] width 826 height 151
click at [889, 31] on button "View on OnlyFans" at bounding box center [925, 33] width 141 height 26
click at [823, 33] on span "Close" at bounding box center [820, 32] width 30 height 13
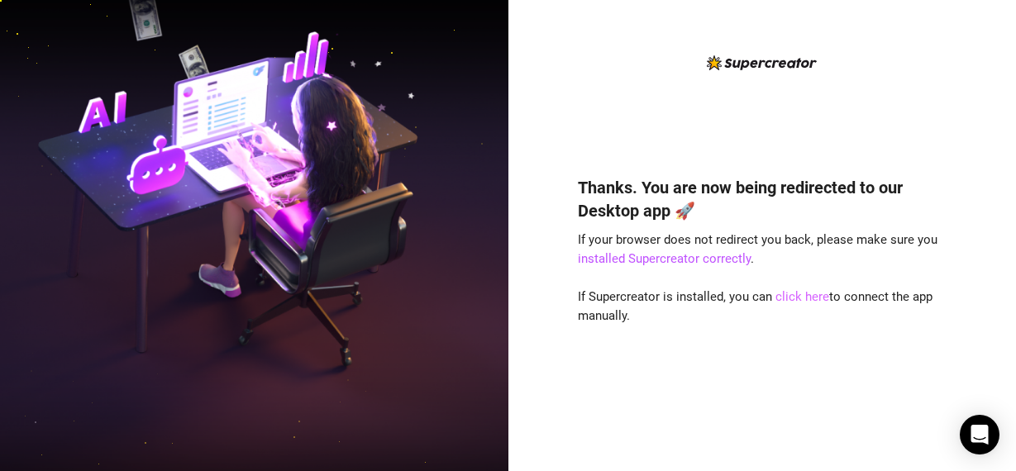
click at [803, 295] on link "click here" at bounding box center [802, 296] width 54 height 15
click at [795, 302] on link "click here" at bounding box center [802, 296] width 54 height 15
click at [703, 261] on link "installed Supercreator correctly" at bounding box center [664, 258] width 173 height 15
drag, startPoint x: 876, startPoint y: 369, endPoint x: 861, endPoint y: 381, distance: 19.4
click at [877, 369] on div "Thanks. You are now being redirected to our Desktop app 🚀 If your browser does …" at bounding box center [762, 299] width 369 height 291
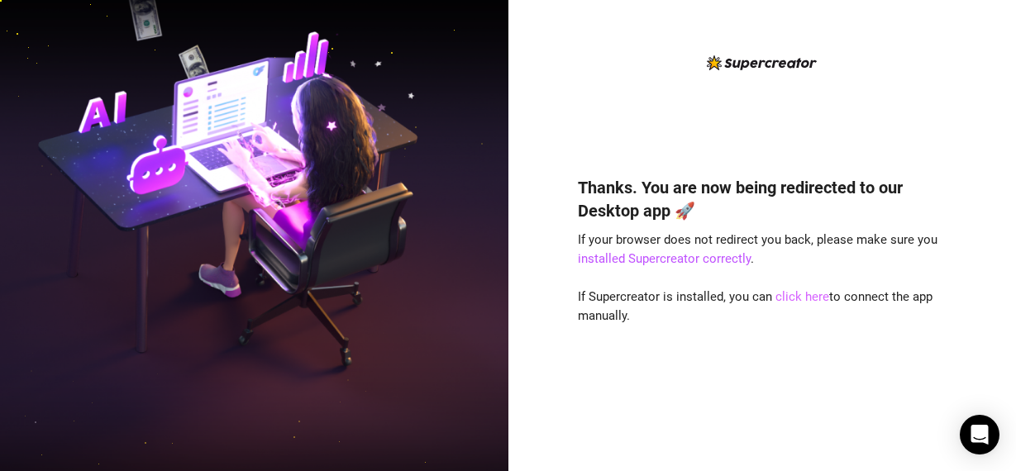
click at [796, 301] on link "click here" at bounding box center [802, 296] width 54 height 15
click at [803, 300] on link "click here" at bounding box center [802, 296] width 54 height 15
click at [798, 295] on link "click here" at bounding box center [802, 296] width 54 height 15
click at [1003, 341] on div "Thanks. You are now being redirected to our Desktop app 🚀 If your browser does …" at bounding box center [762, 235] width 508 height 471
click at [902, 259] on div "Thanks. You are now being redirected to our Desktop app 🚀 If your browser does …" at bounding box center [762, 299] width 369 height 291
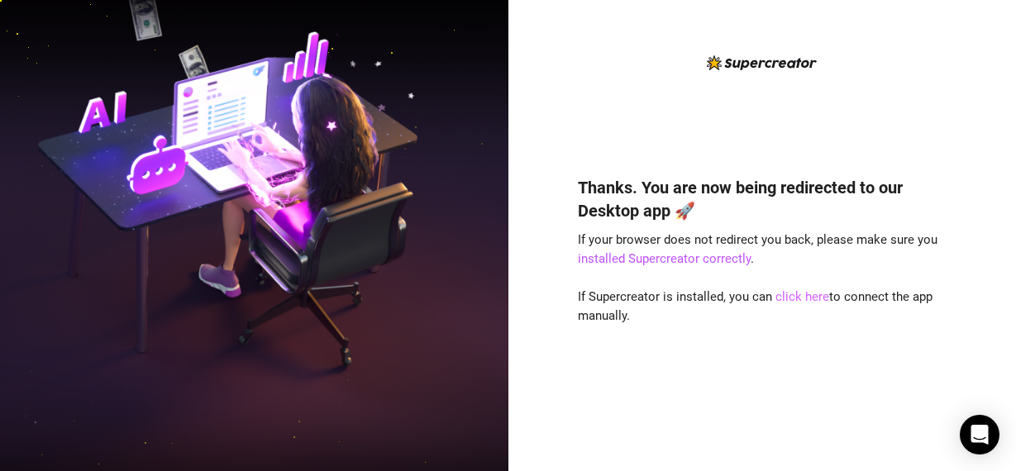
click at [799, 297] on link "click here" at bounding box center [802, 296] width 54 height 15
click at [803, 297] on link "click here" at bounding box center [802, 296] width 54 height 15
click at [813, 294] on link "click here" at bounding box center [802, 296] width 54 height 15
